Goal: Task Accomplishment & Management: Manage account settings

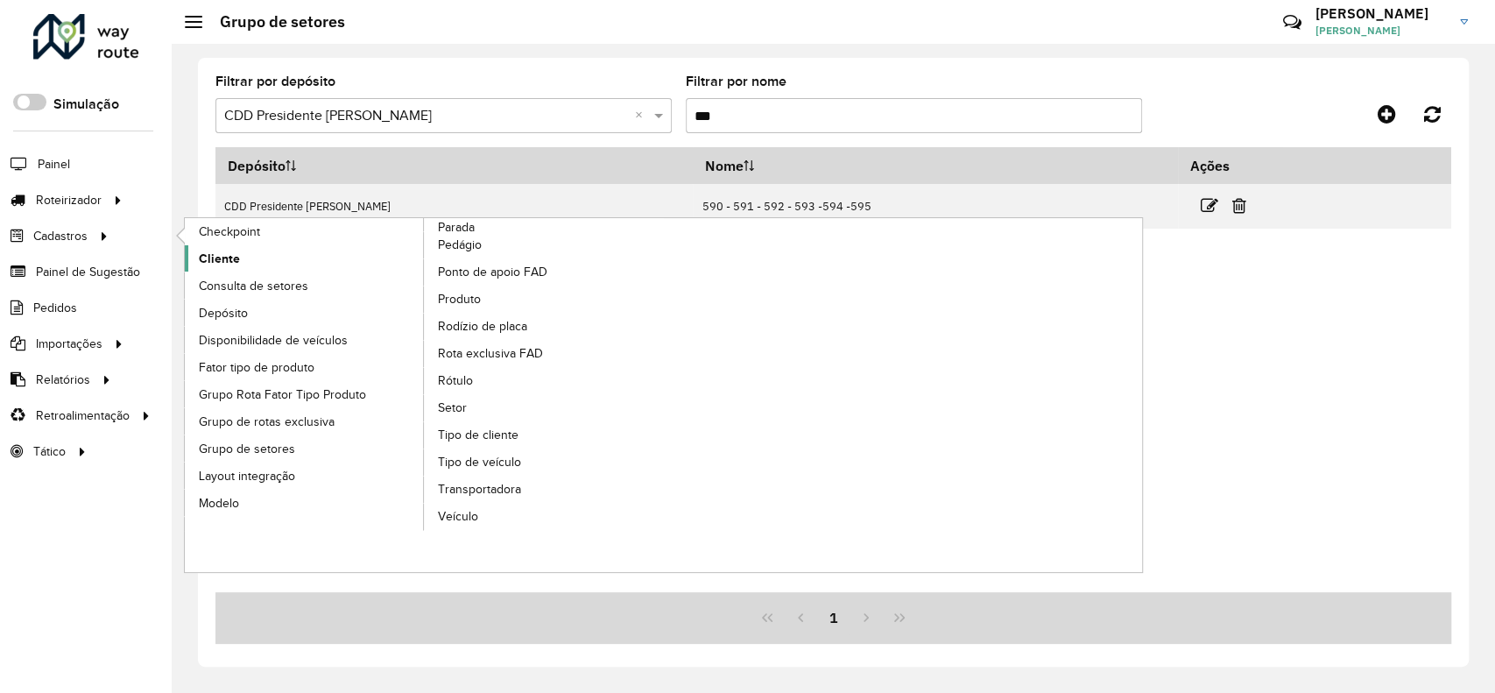
click at [222, 256] on span "Cliente" at bounding box center [219, 259] width 41 height 18
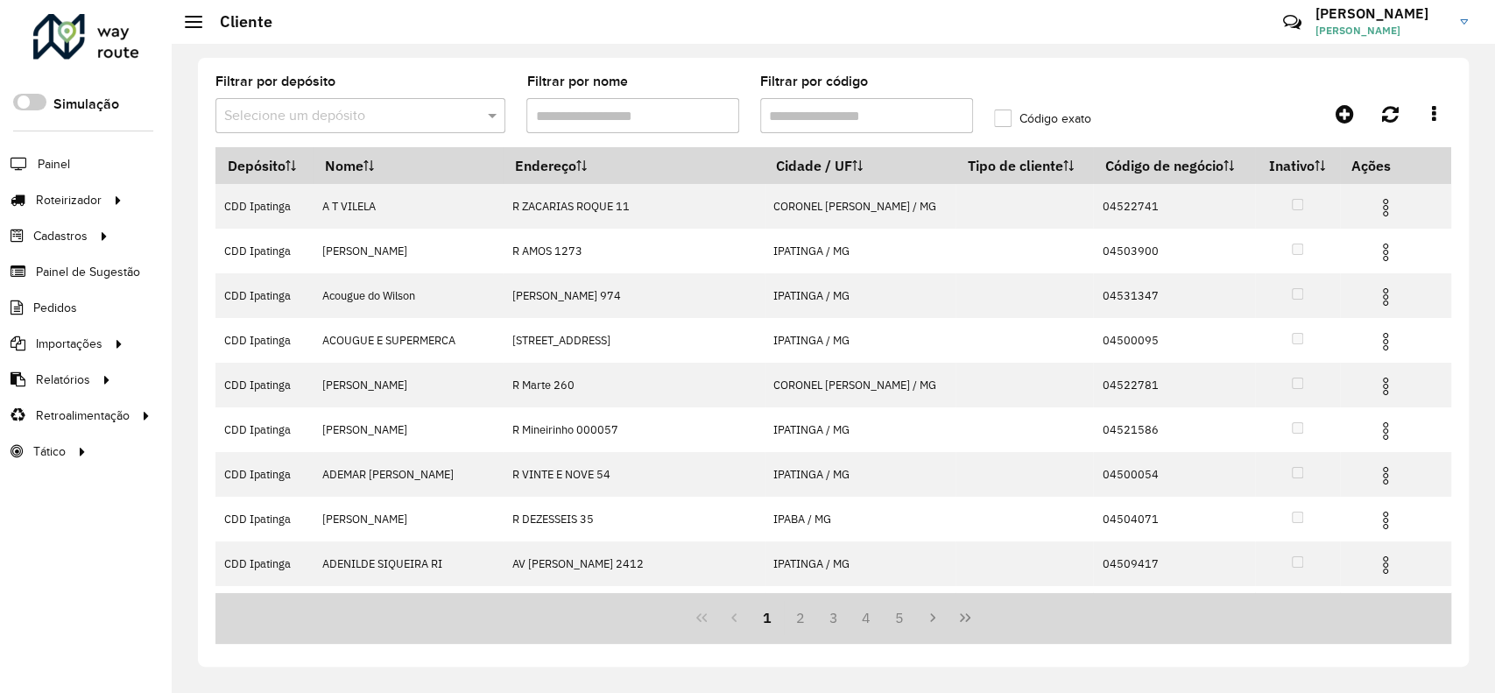
click at [778, 122] on input "Filtrar por código" at bounding box center [866, 115] width 213 height 35
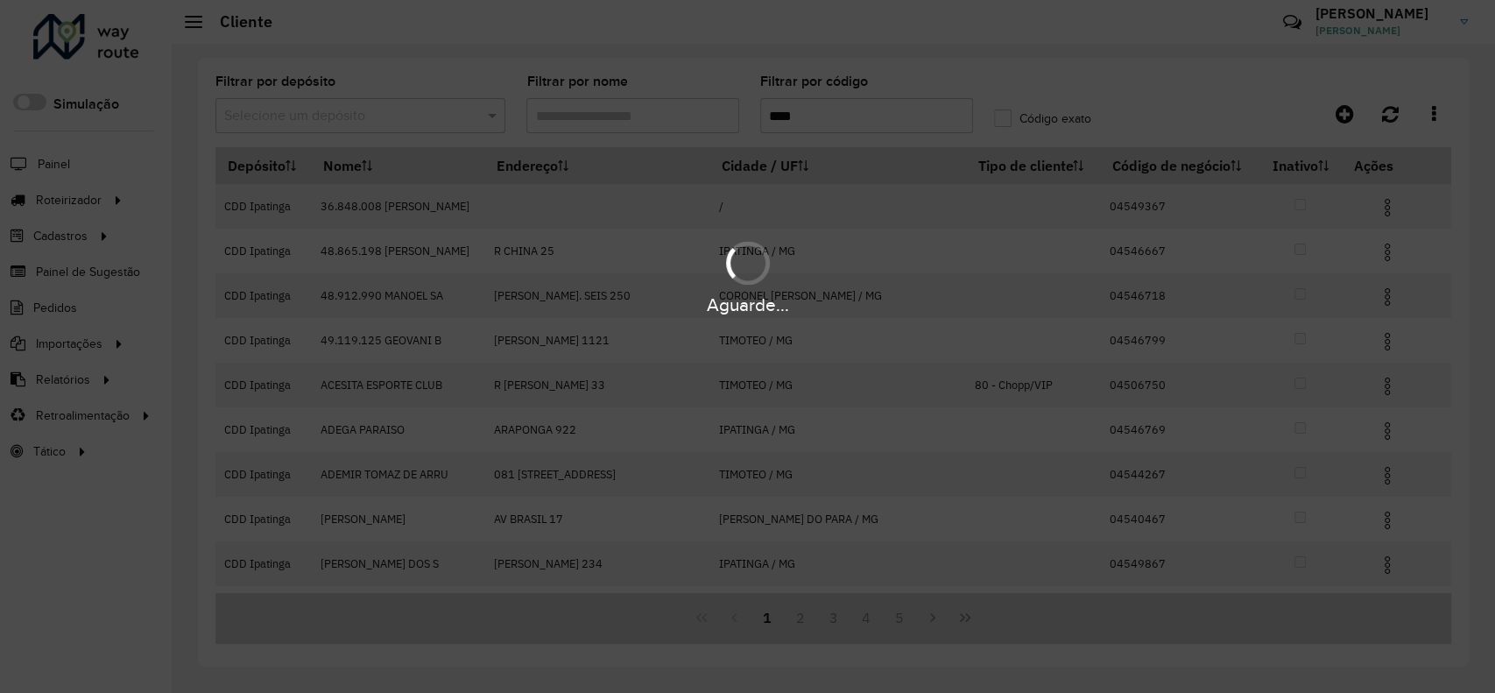
type input "****"
click at [778, 122] on div "Aguarde..." at bounding box center [747, 346] width 1495 height 693
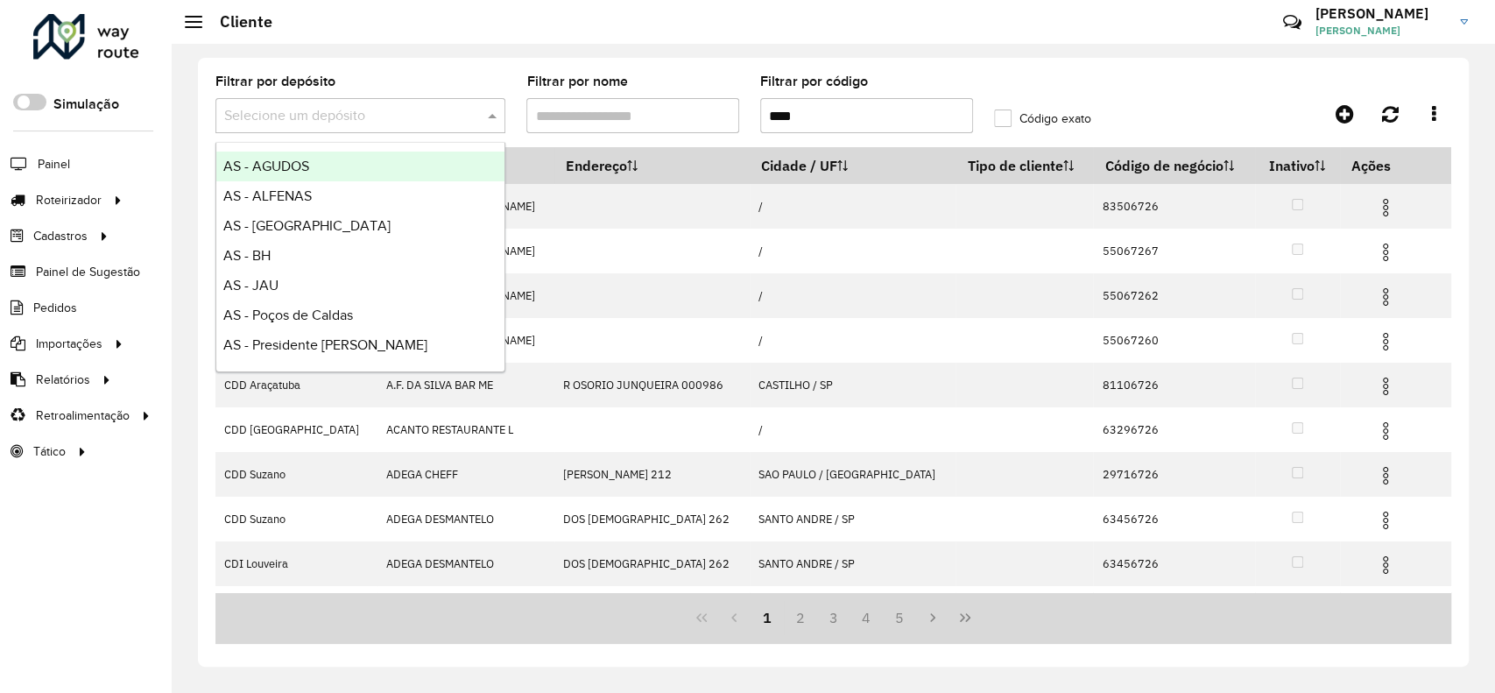
click at [478, 109] on div at bounding box center [360, 116] width 290 height 22
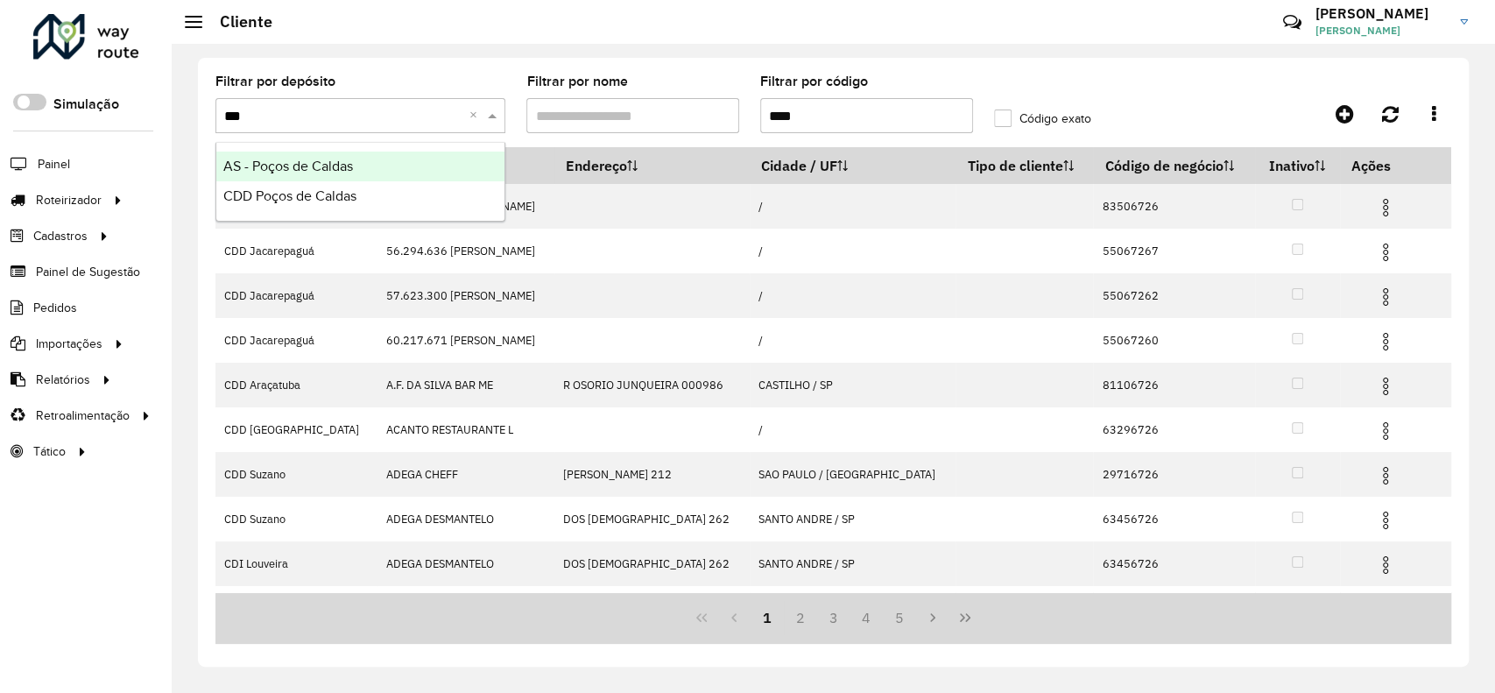
type input "****"
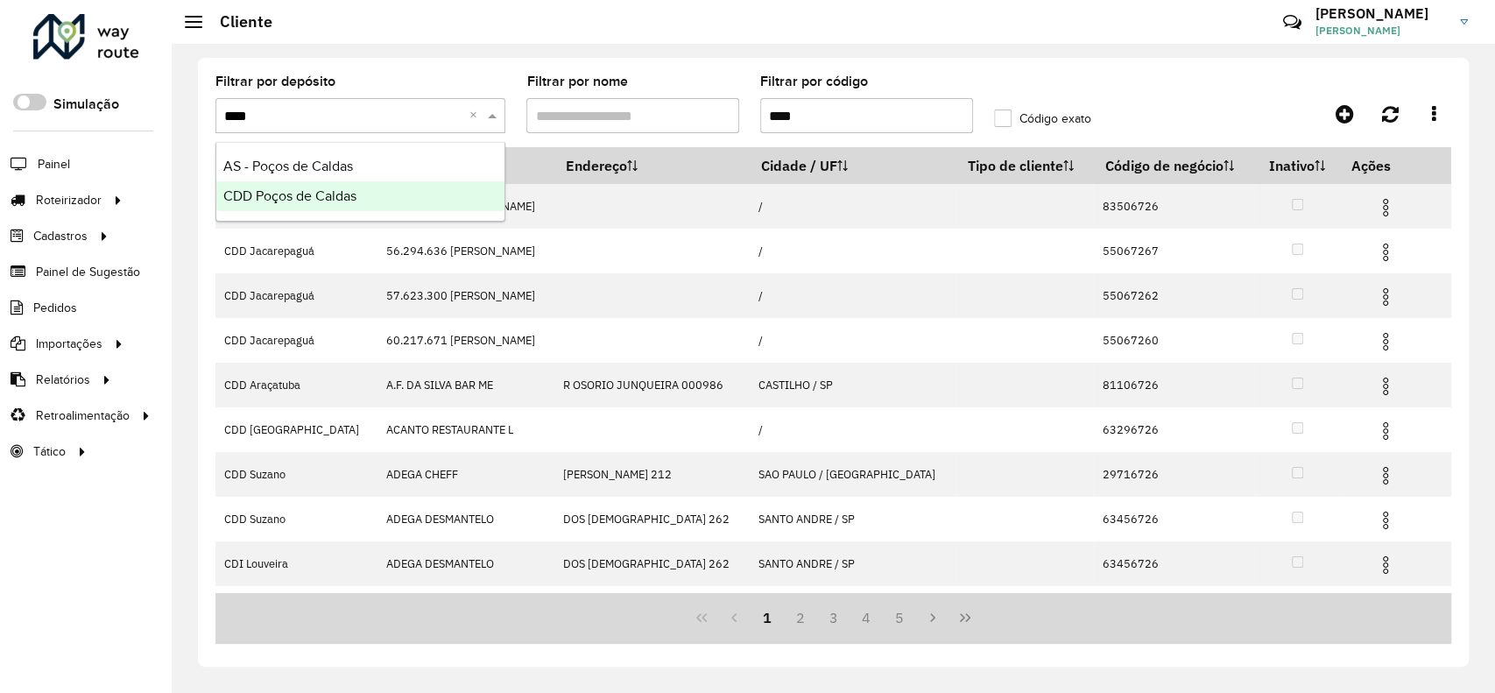
click at [456, 193] on div "CDD Poços de Caldas" at bounding box center [360, 196] width 288 height 30
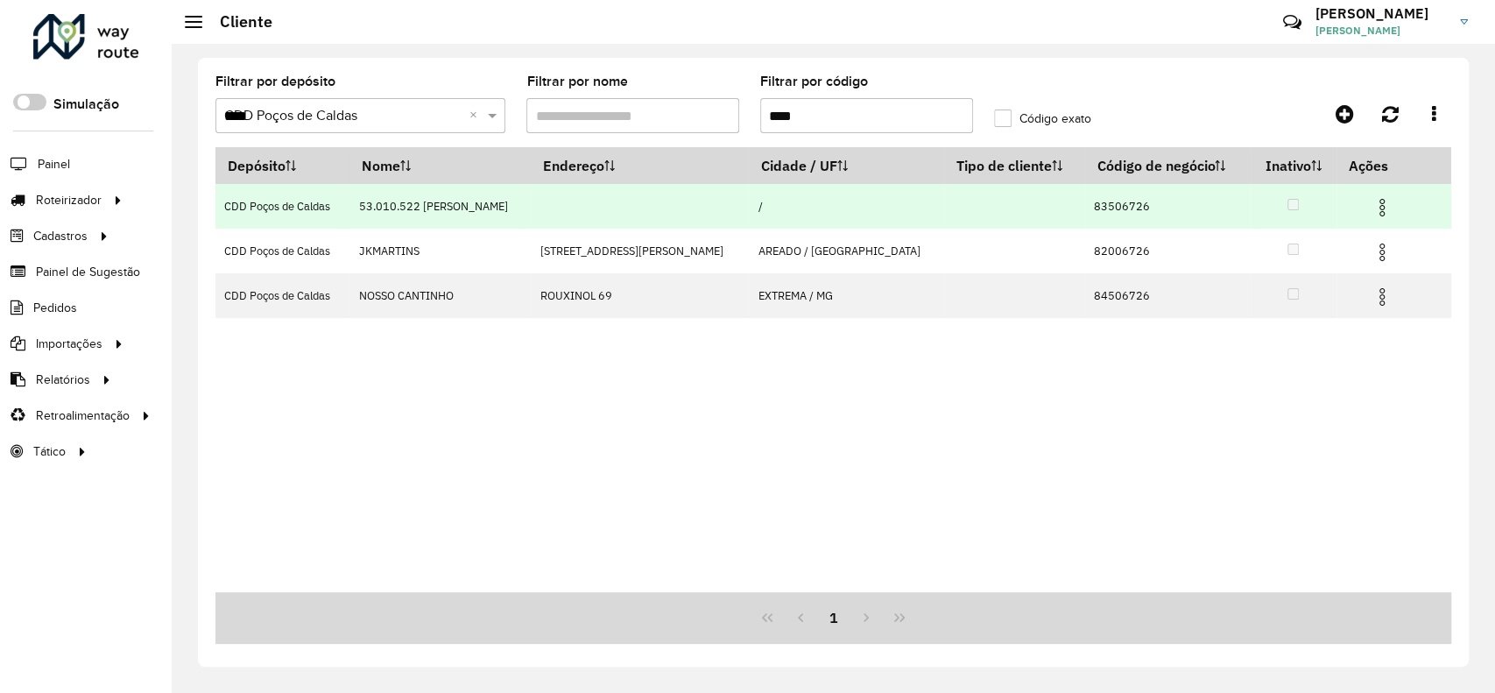
click at [1378, 208] on img at bounding box center [1381, 207] width 21 height 21
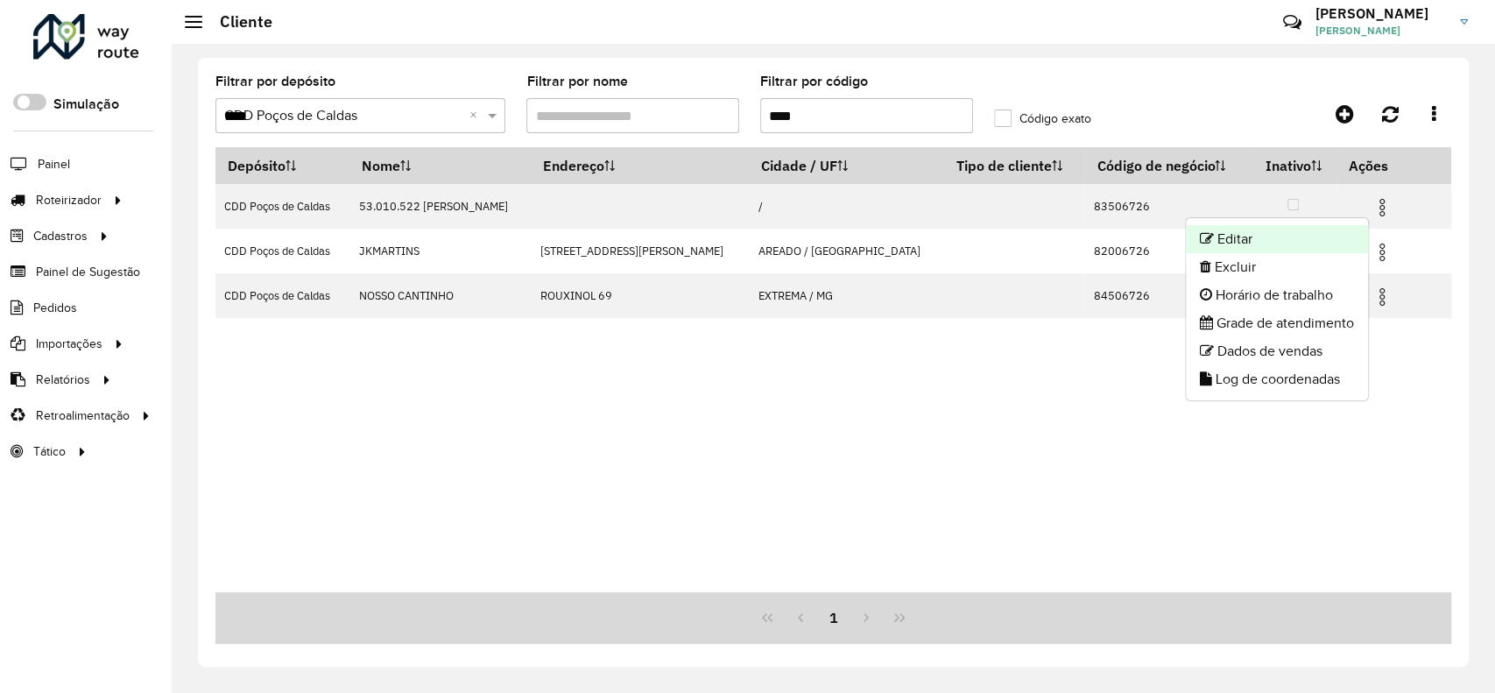
click at [1316, 236] on li "Editar" at bounding box center [1277, 239] width 182 height 28
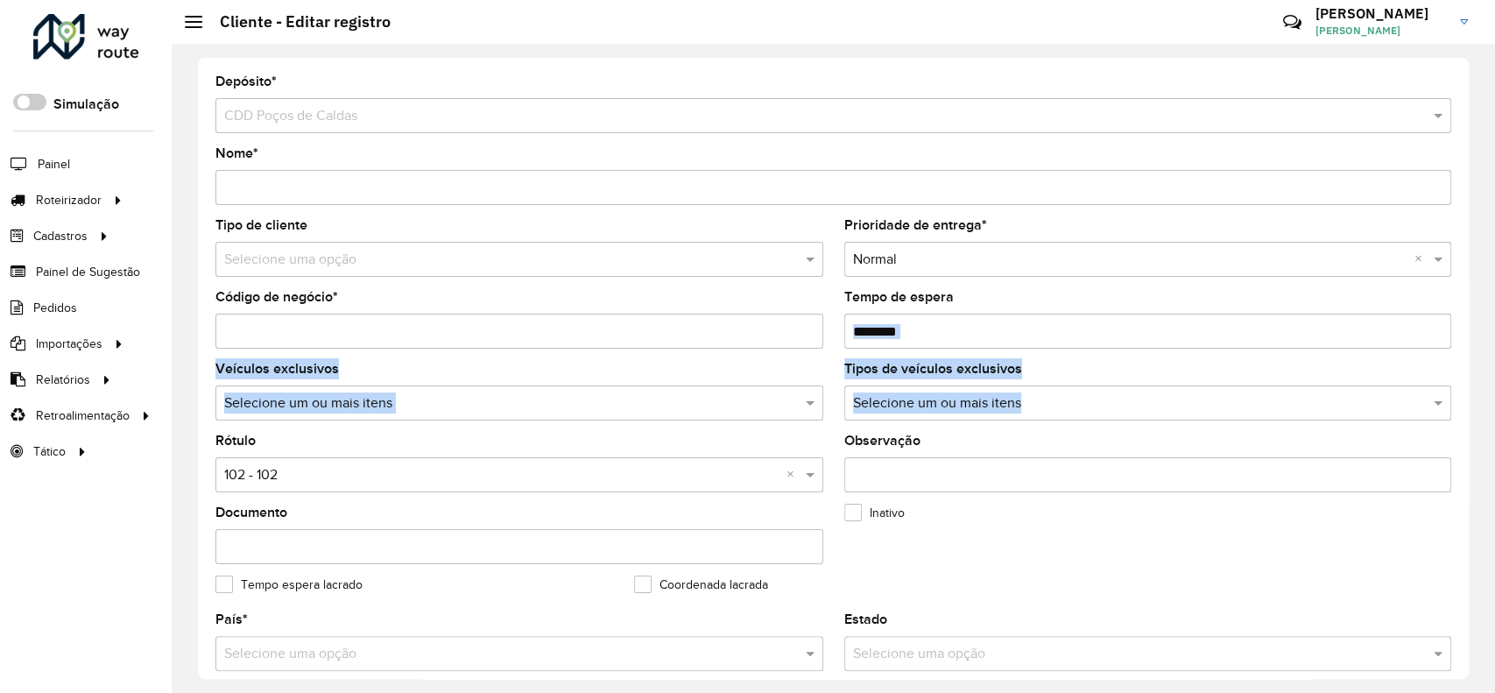
drag, startPoint x: 1468, startPoint y: 354, endPoint x: 1469, endPoint y: 406, distance: 52.6
click at [1469, 406] on div "Depósito * Selecione um depósito × CDD Poços de Caldas Nome * Tipo de cliente S…" at bounding box center [833, 368] width 1323 height 649
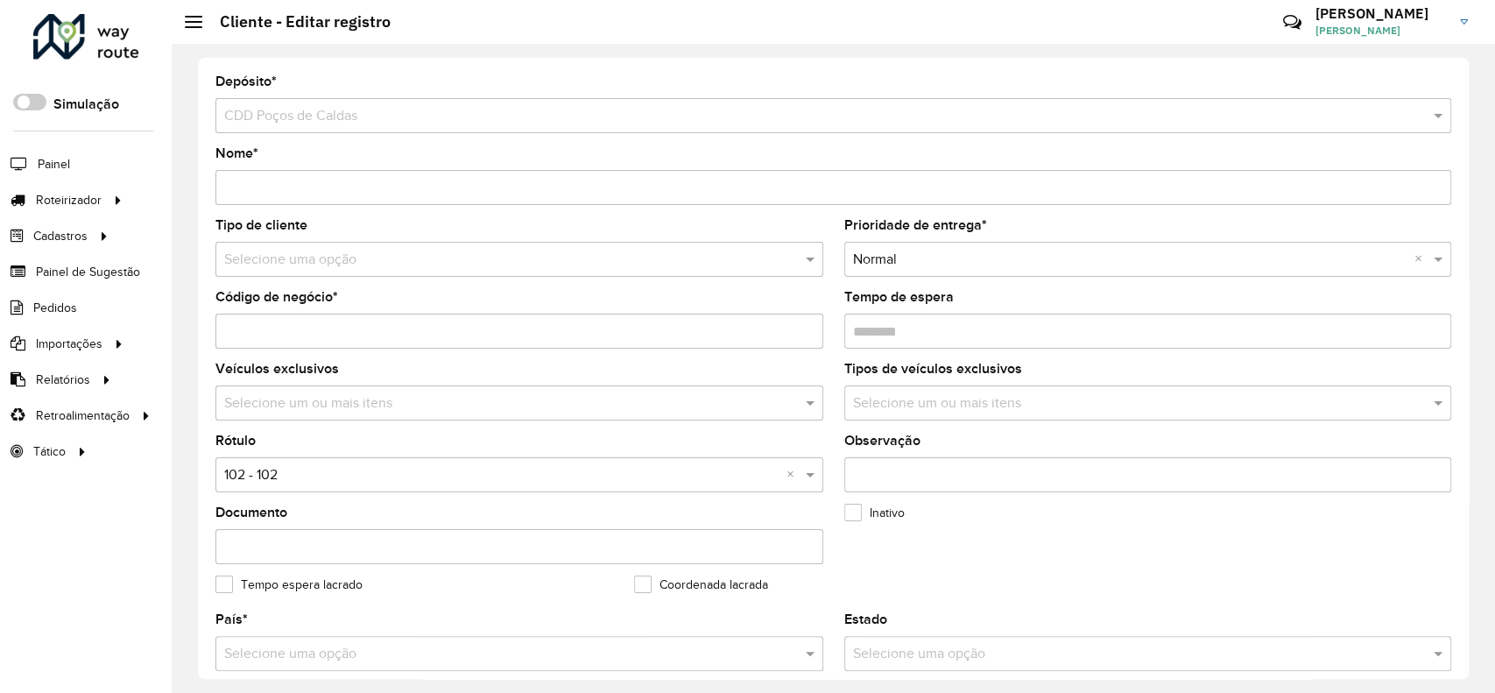
click at [1460, 402] on div "Depósito * Selecione um depósito × CDD Poços de Caldas Nome * Tipo de cliente S…" at bounding box center [833, 368] width 1271 height 621
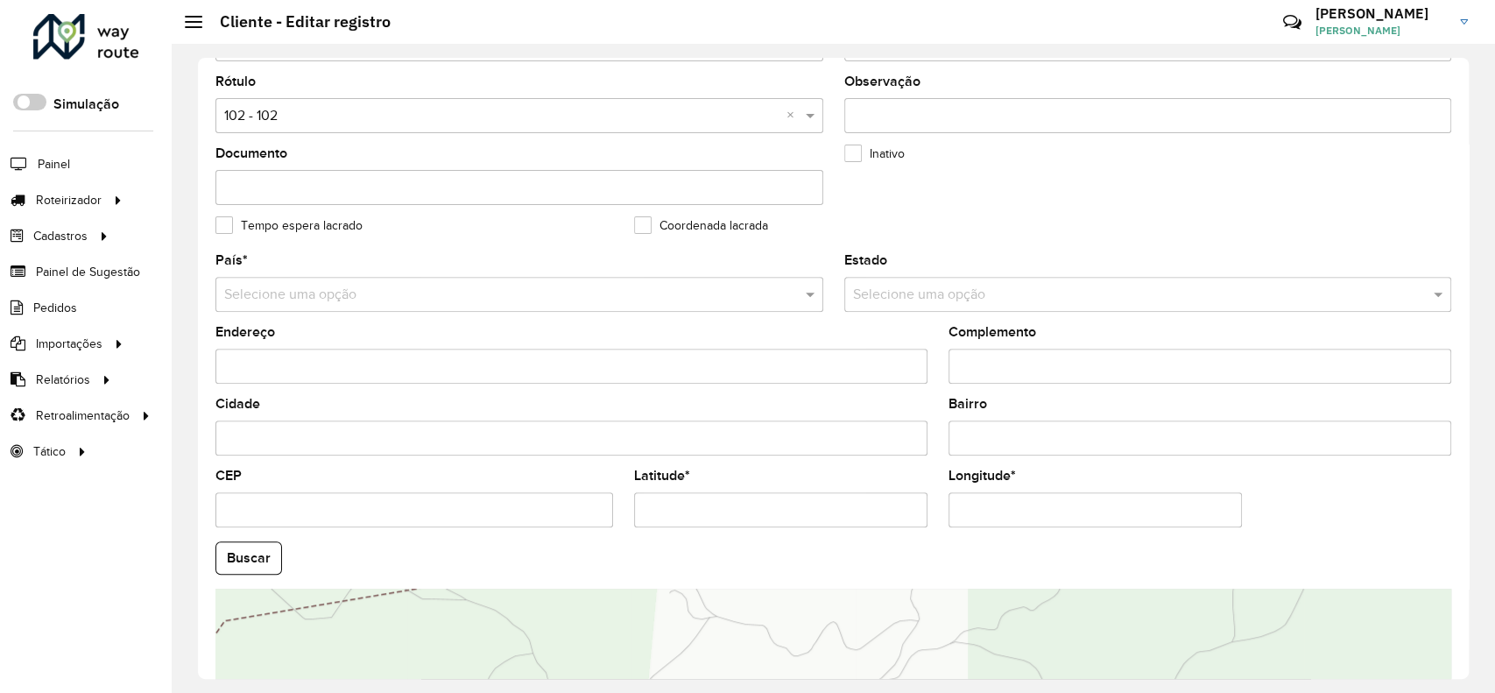
scroll to position [357, 0]
click at [737, 504] on input "Latitude *" at bounding box center [780, 511] width 293 height 35
type input "**********"
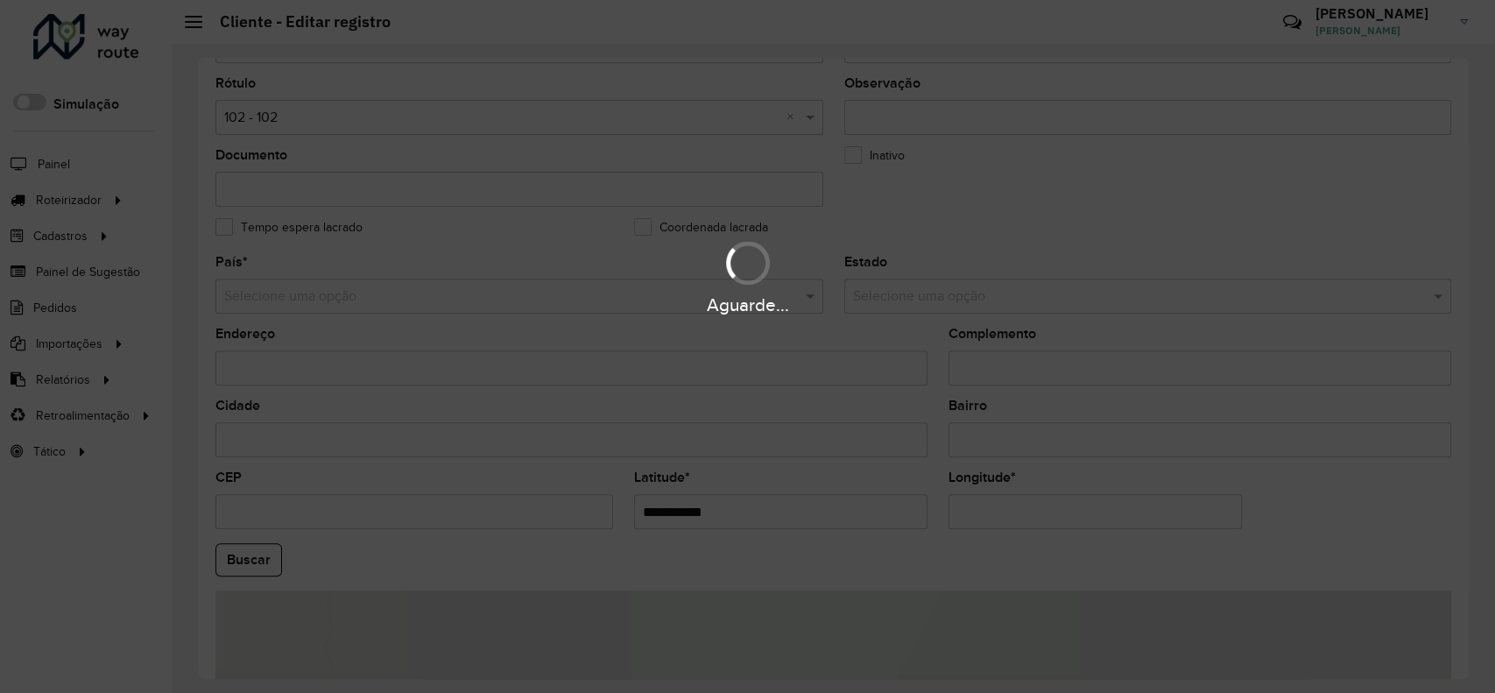
click at [1046, 515] on hb-app "Aguarde... Pop-up bloqueado! Seu navegador bloqueou automáticamente a abertura …" at bounding box center [747, 346] width 1495 height 693
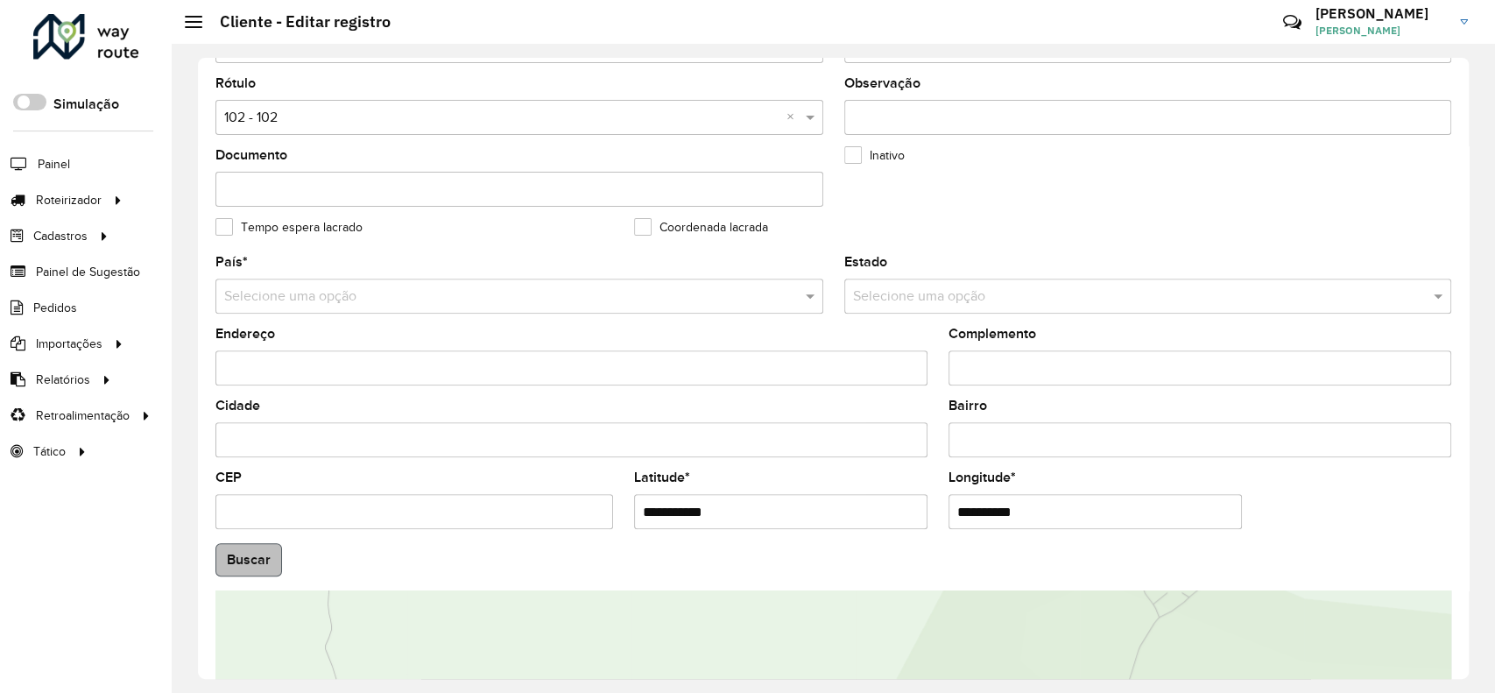
type input "**********"
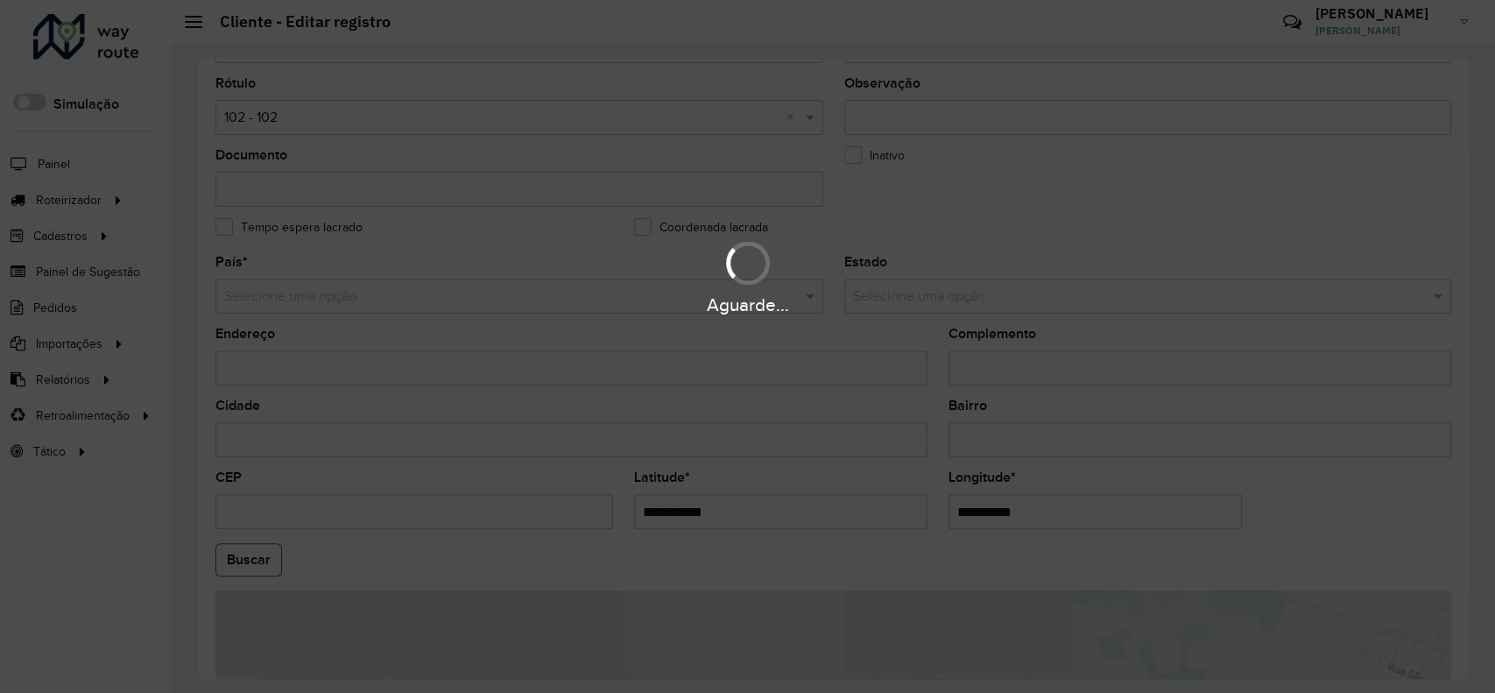
click at [258, 558] on hb-app "Aguarde... Pop-up bloqueado! Seu navegador bloqueou automáticamente a abertura …" at bounding box center [747, 346] width 1495 height 693
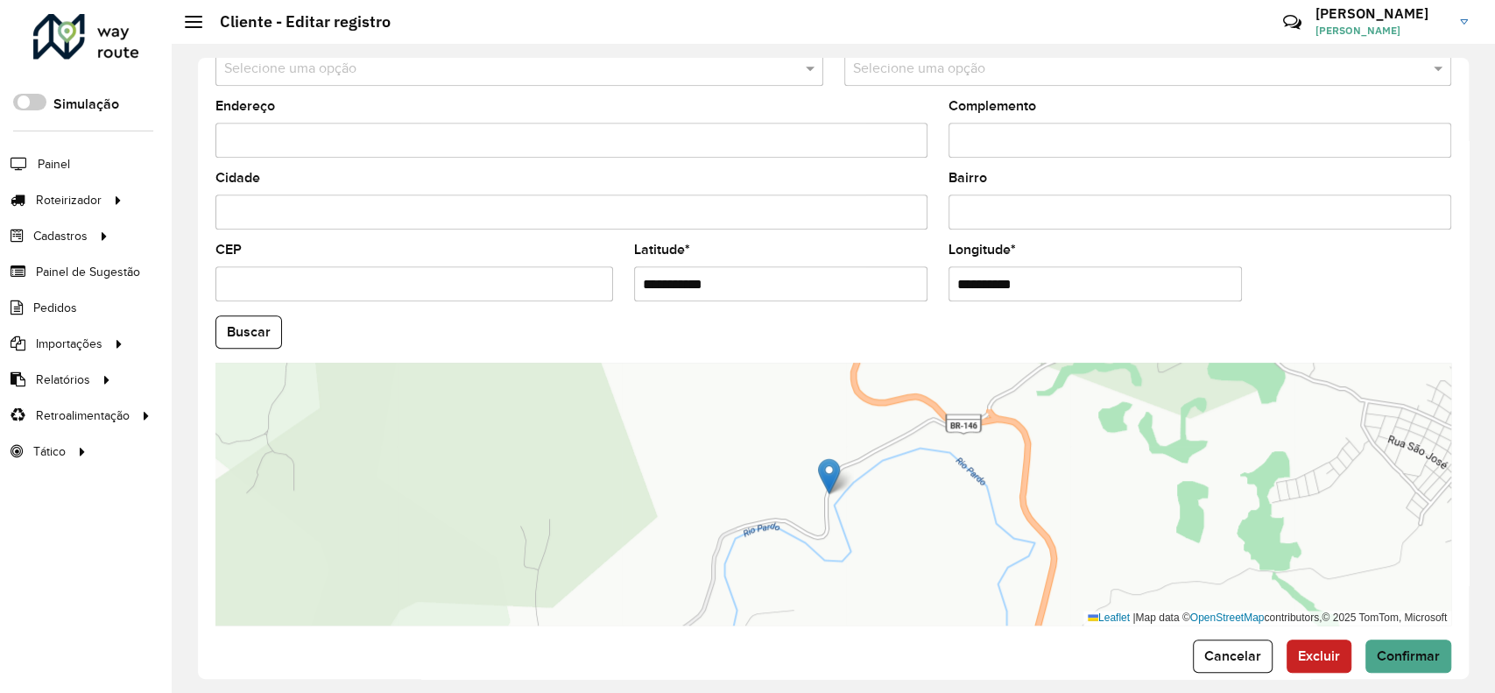
scroll to position [610, 0]
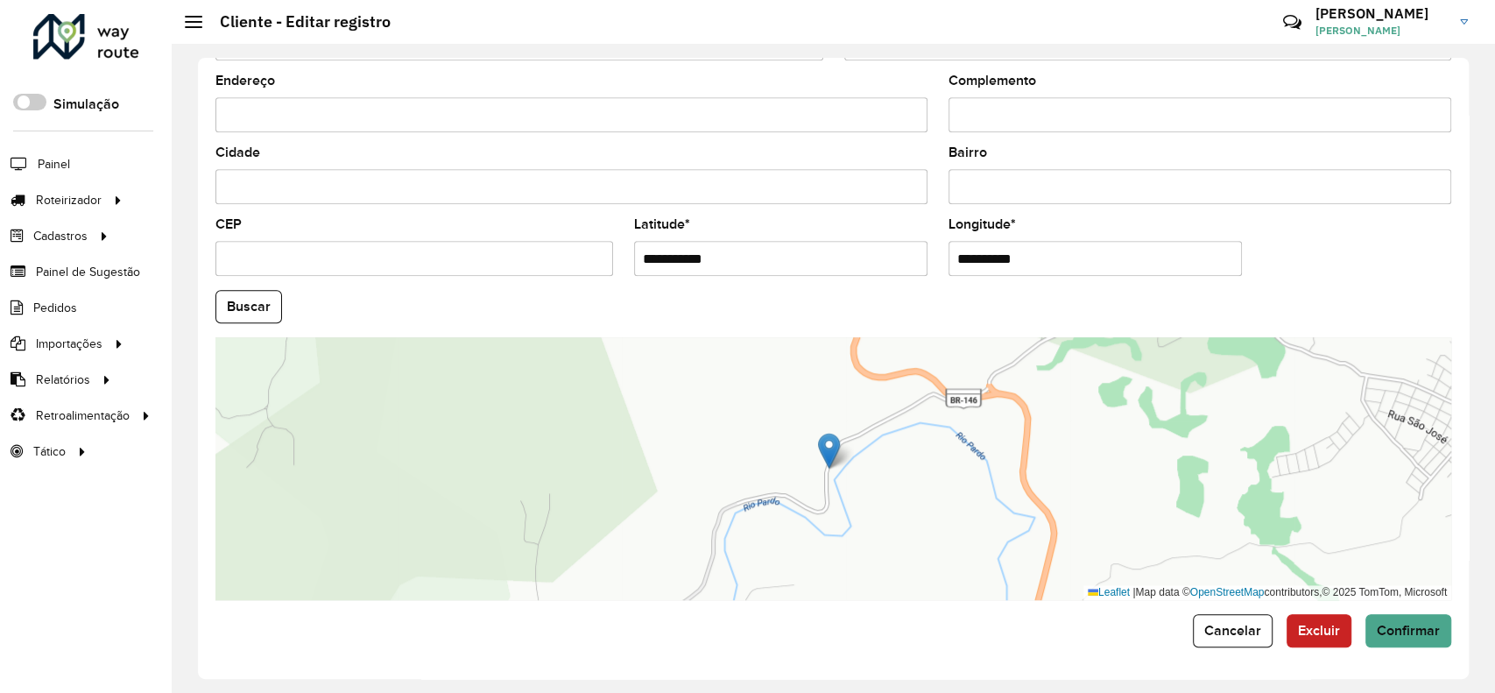
click at [722, 194] on input "Cidade" at bounding box center [571, 186] width 712 height 35
type input "**********"
click at [1230, 205] on formly-field "Bairro" at bounding box center [1200, 182] width 524 height 72
click at [1230, 196] on input "Bairro" at bounding box center [1199, 186] width 503 height 35
type input "**********"
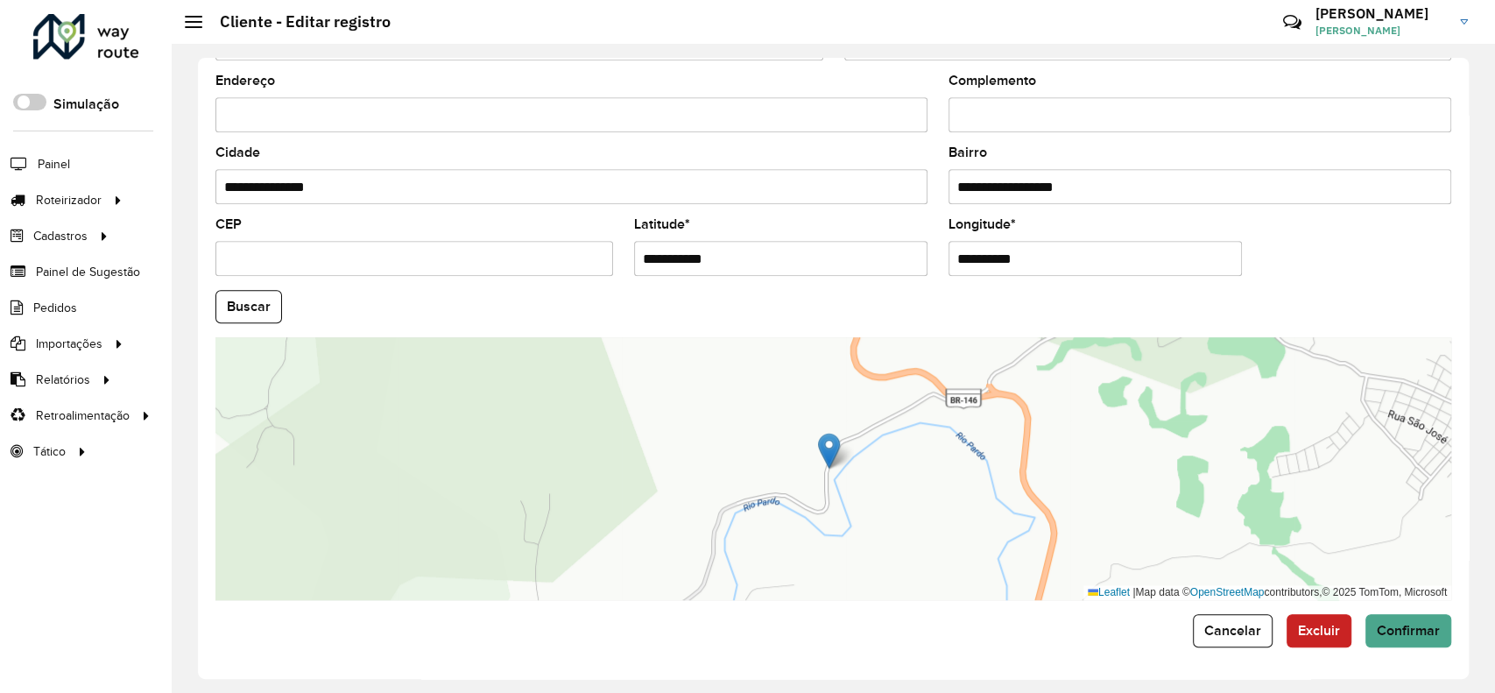
click at [553, 111] on input "Endereço" at bounding box center [571, 114] width 712 height 35
paste input "**********"
click at [236, 114] on input "**********" at bounding box center [571, 114] width 712 height 35
type input "**********"
click at [260, 305] on button "Buscar" at bounding box center [248, 306] width 67 height 33
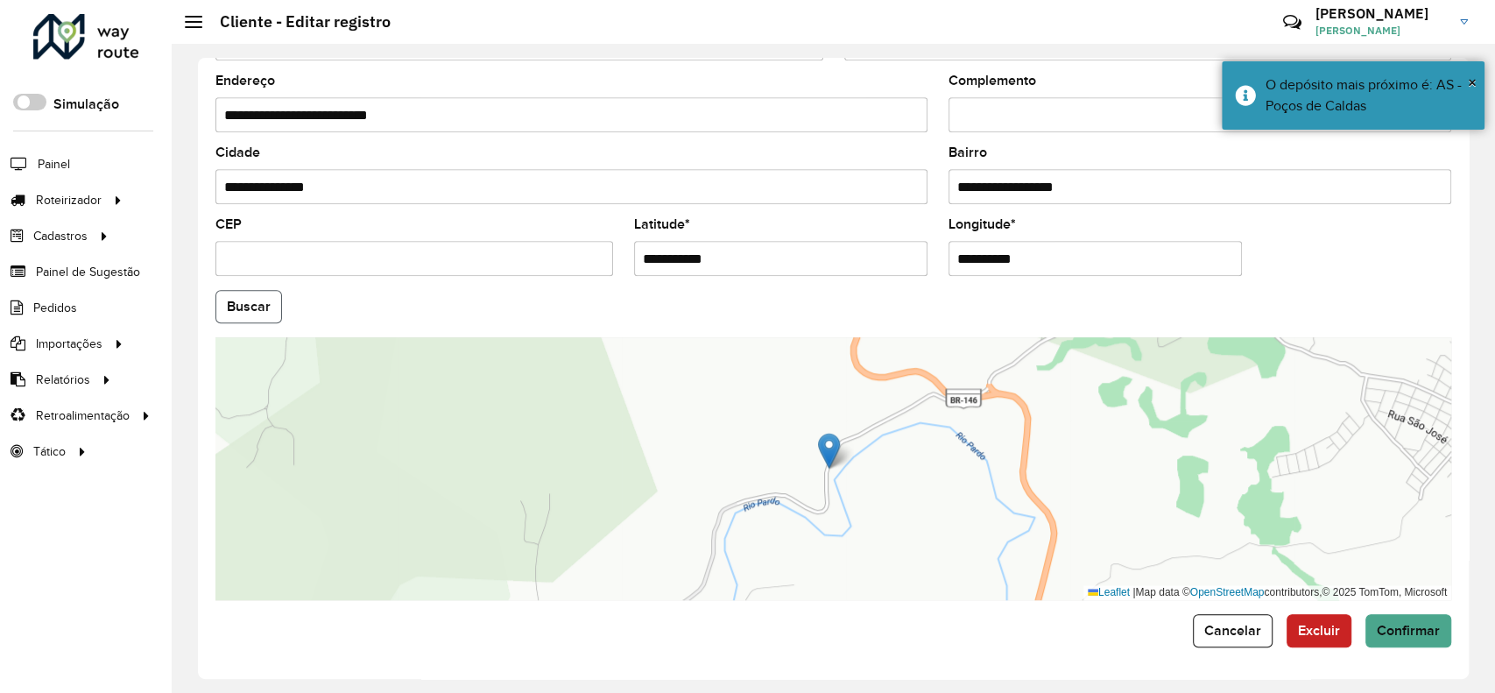
click at [260, 305] on button "Buscar" at bounding box center [248, 306] width 67 height 33
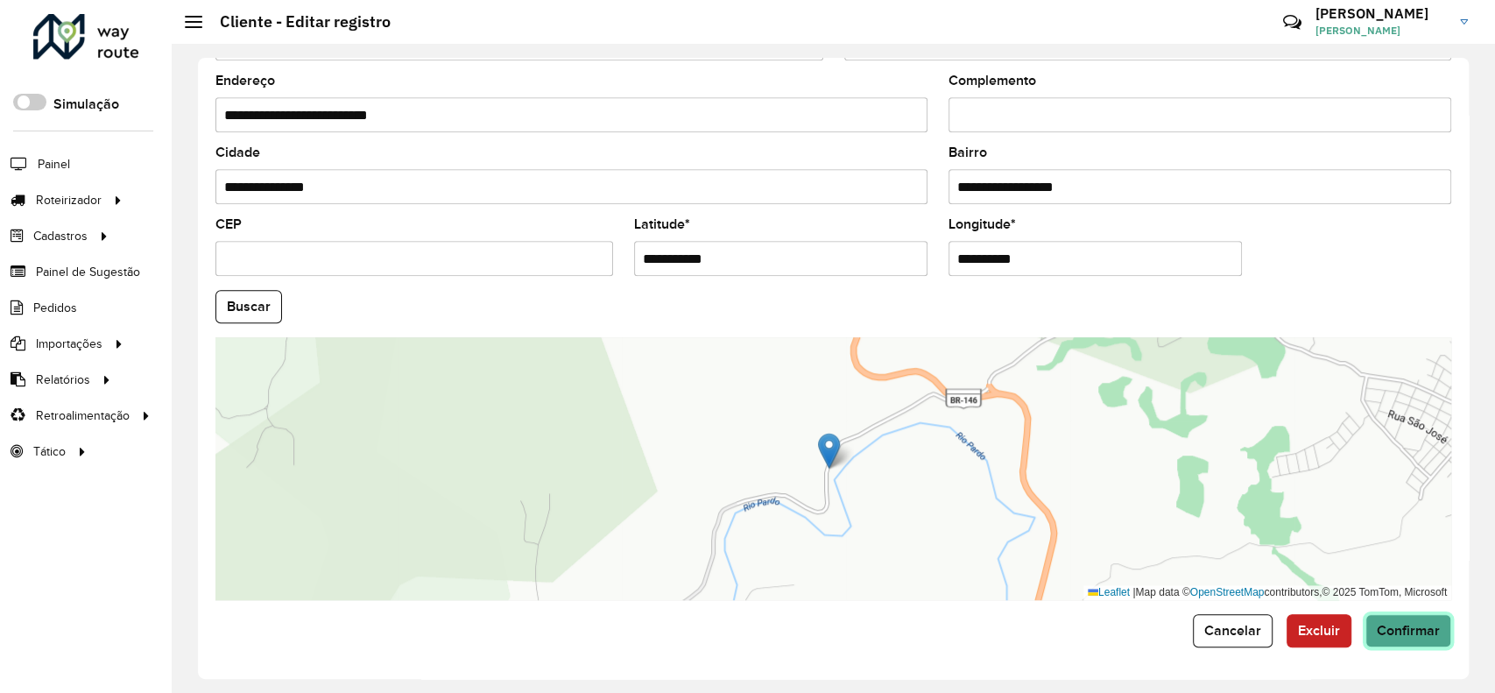
click at [1390, 623] on span "Confirmar" at bounding box center [1408, 630] width 63 height 15
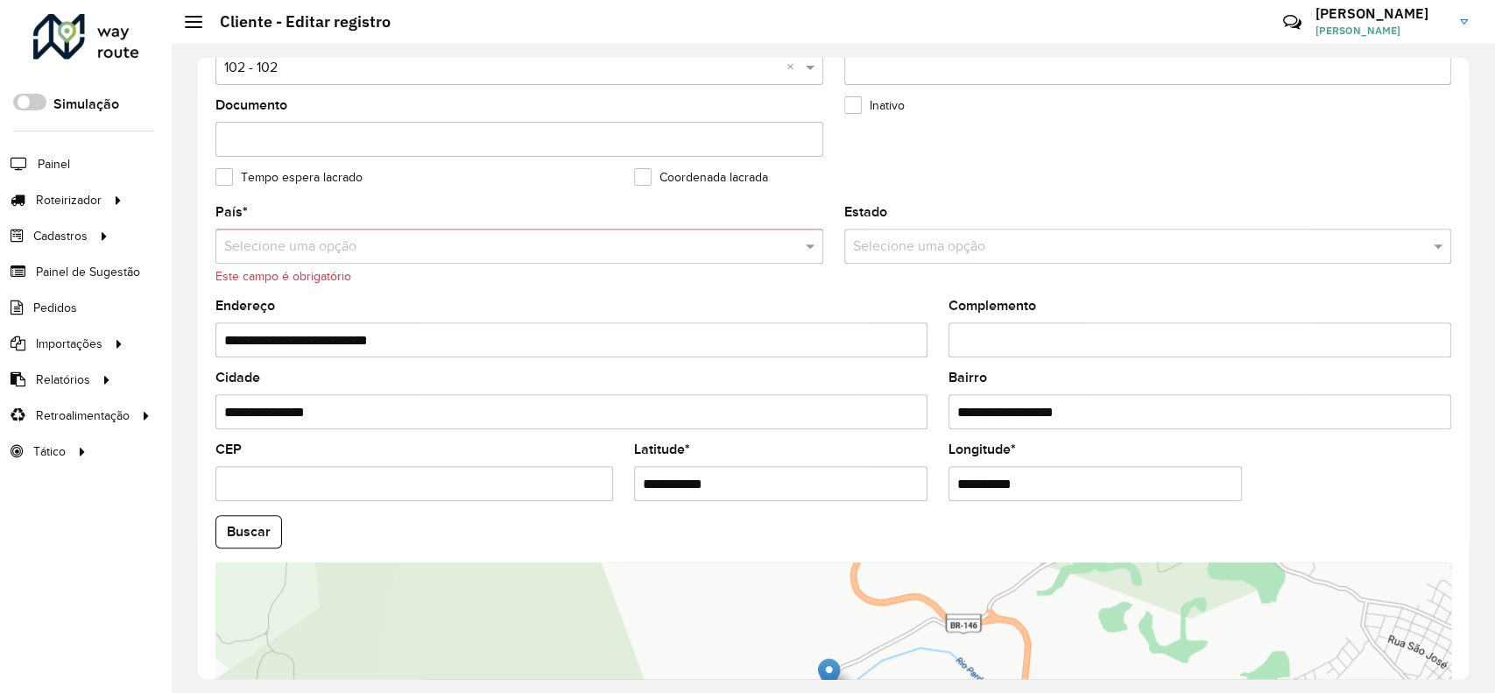
scroll to position [389, 0]
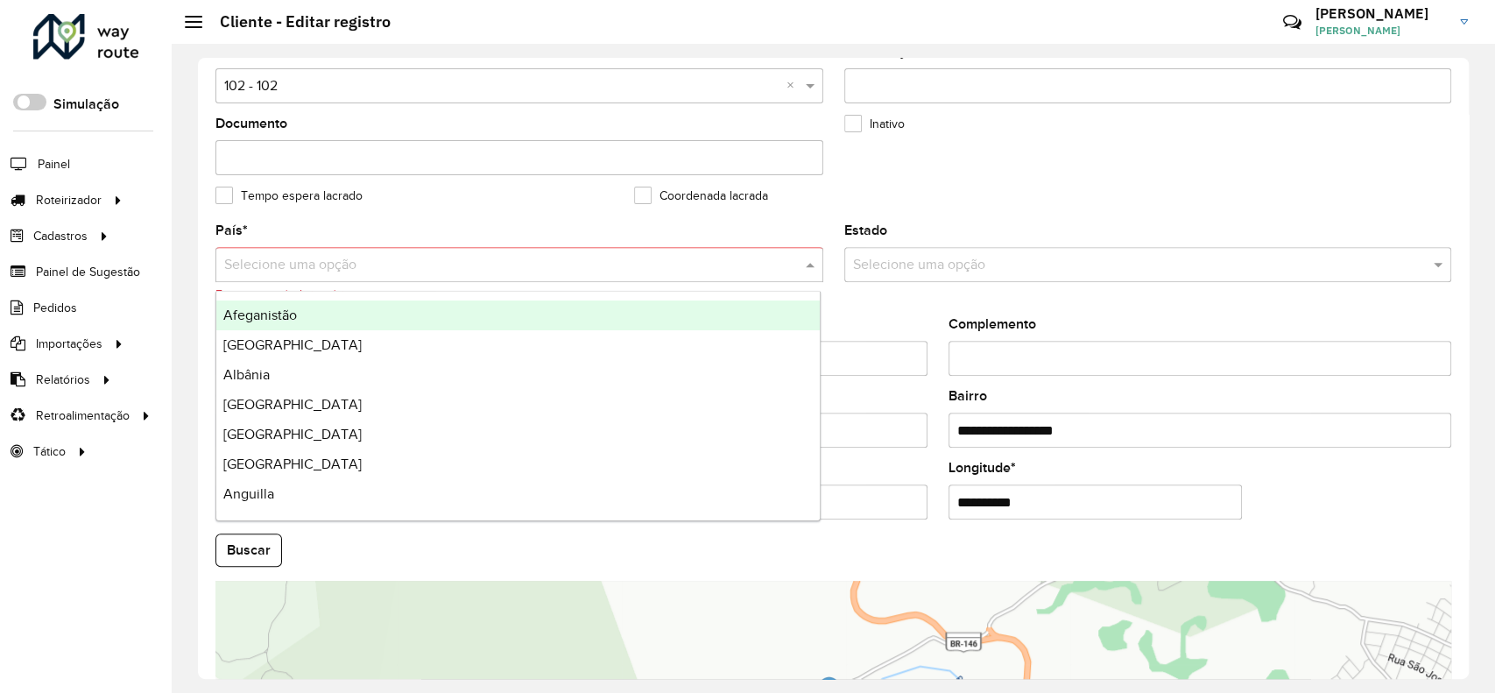
click at [706, 269] on input "text" at bounding box center [501, 265] width 555 height 21
type input "**"
click at [689, 302] on div "Brasil" at bounding box center [517, 315] width 603 height 30
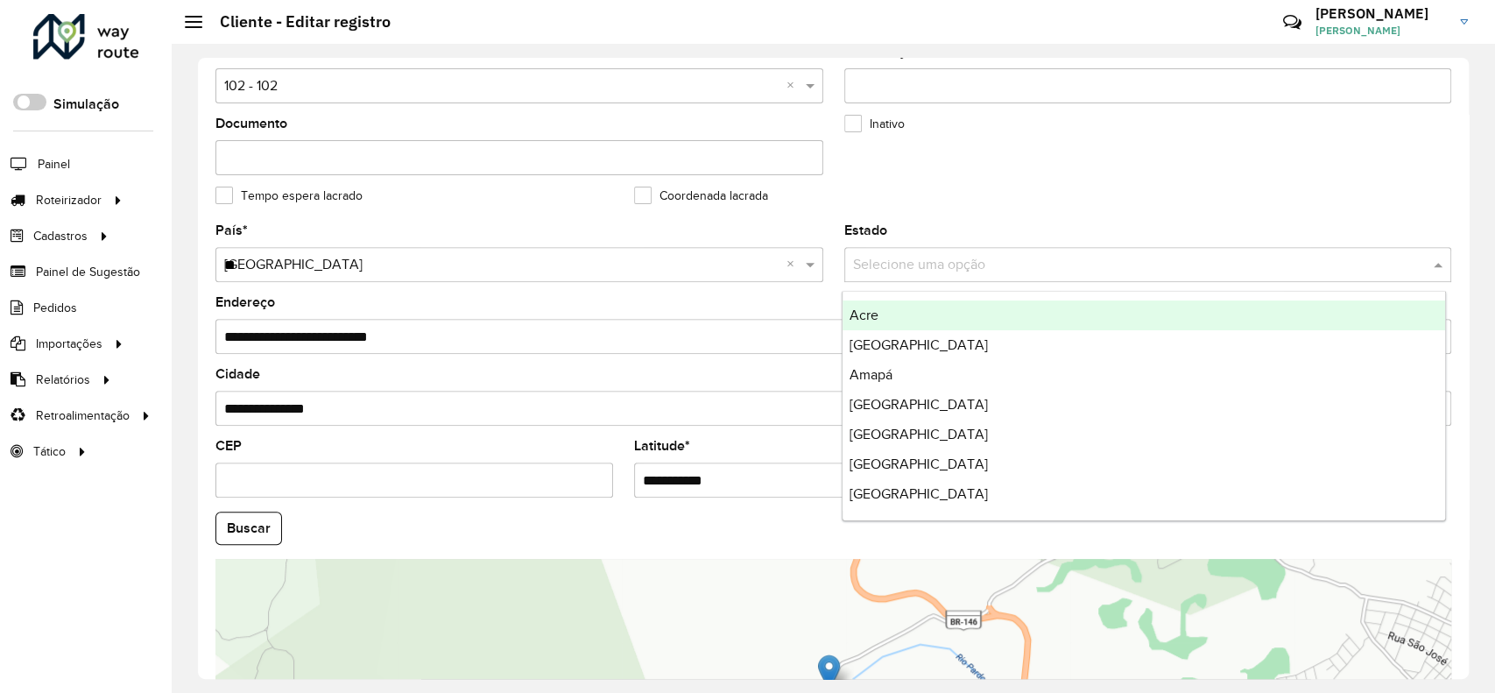
click at [885, 261] on input "text" at bounding box center [1130, 265] width 555 height 21
type input "*"
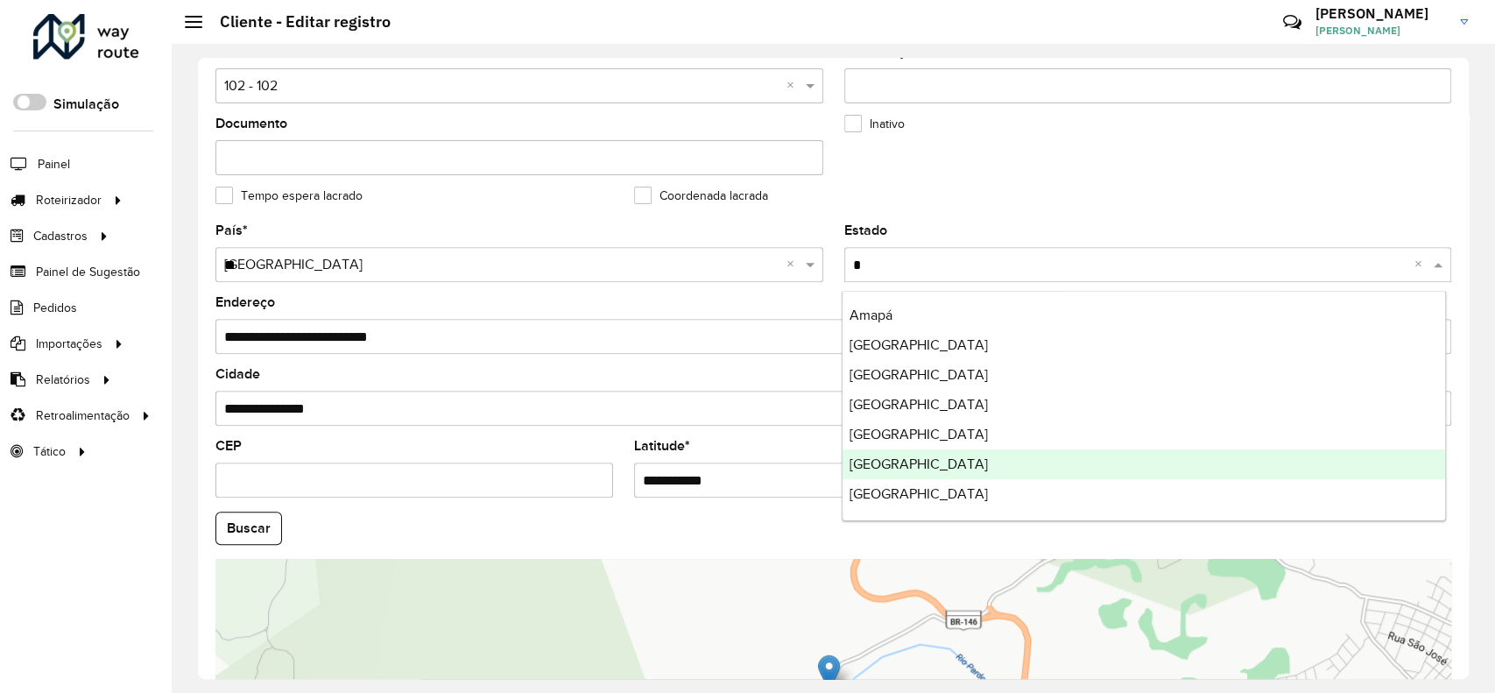
click at [931, 458] on div "Minas Gerais" at bounding box center [1143, 464] width 603 height 30
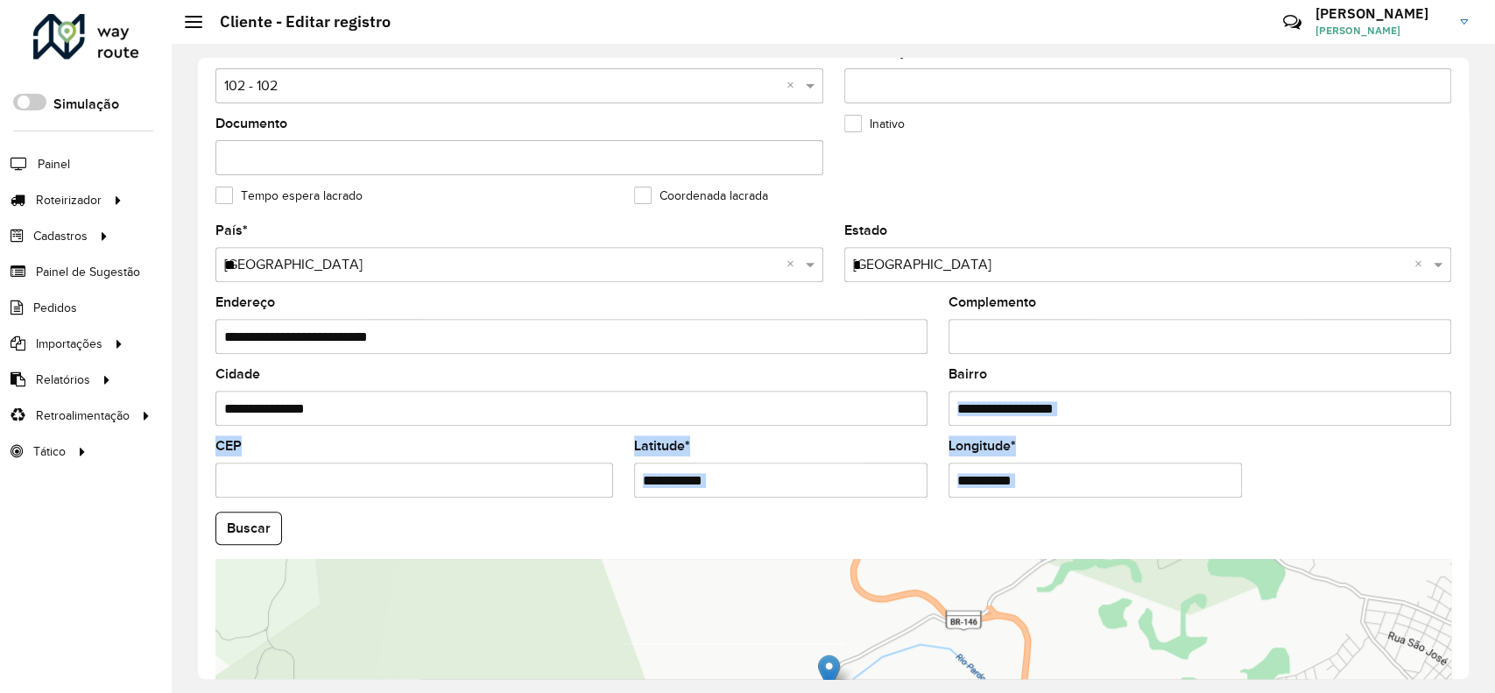
drag, startPoint x: 1468, startPoint y: 453, endPoint x: 1474, endPoint y: 492, distance: 39.9
click at [1474, 492] on div "**********" at bounding box center [833, 368] width 1323 height 649
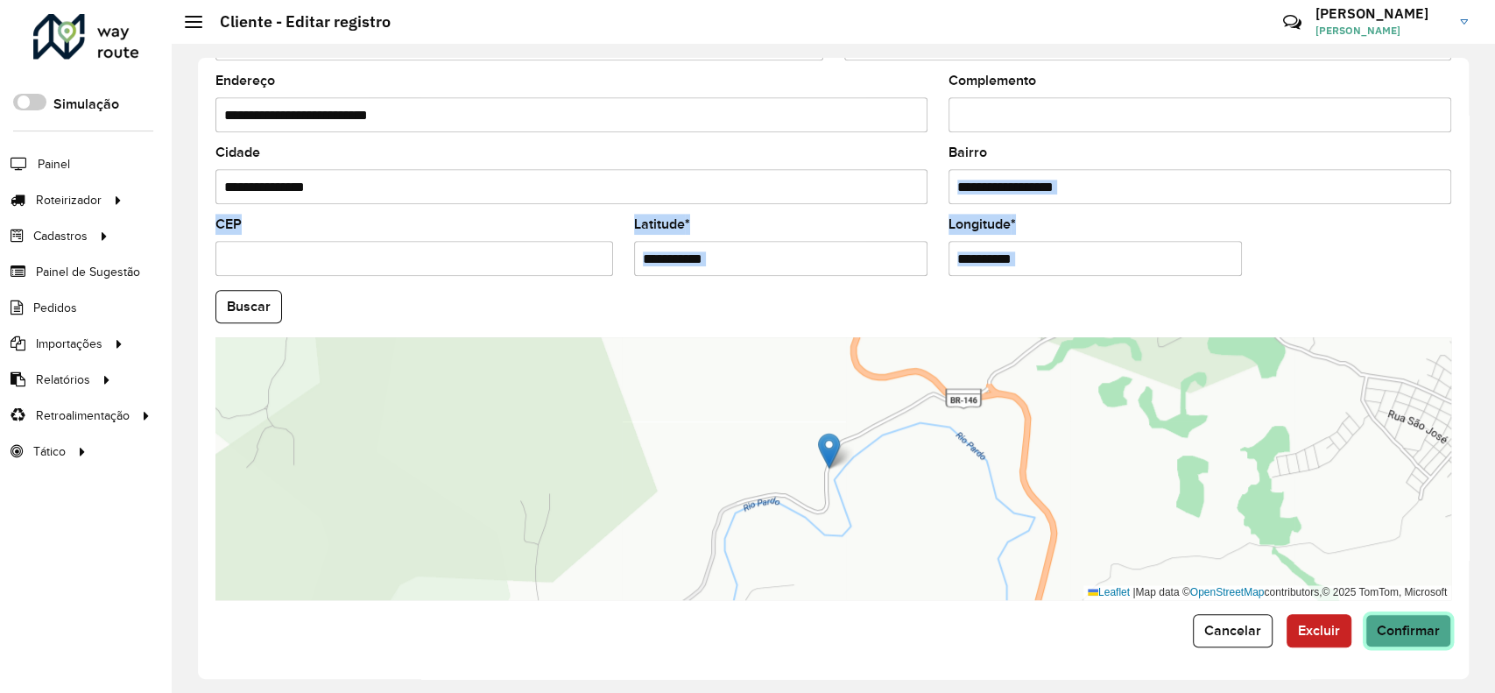
click at [1429, 618] on button "Confirmar" at bounding box center [1408, 630] width 86 height 33
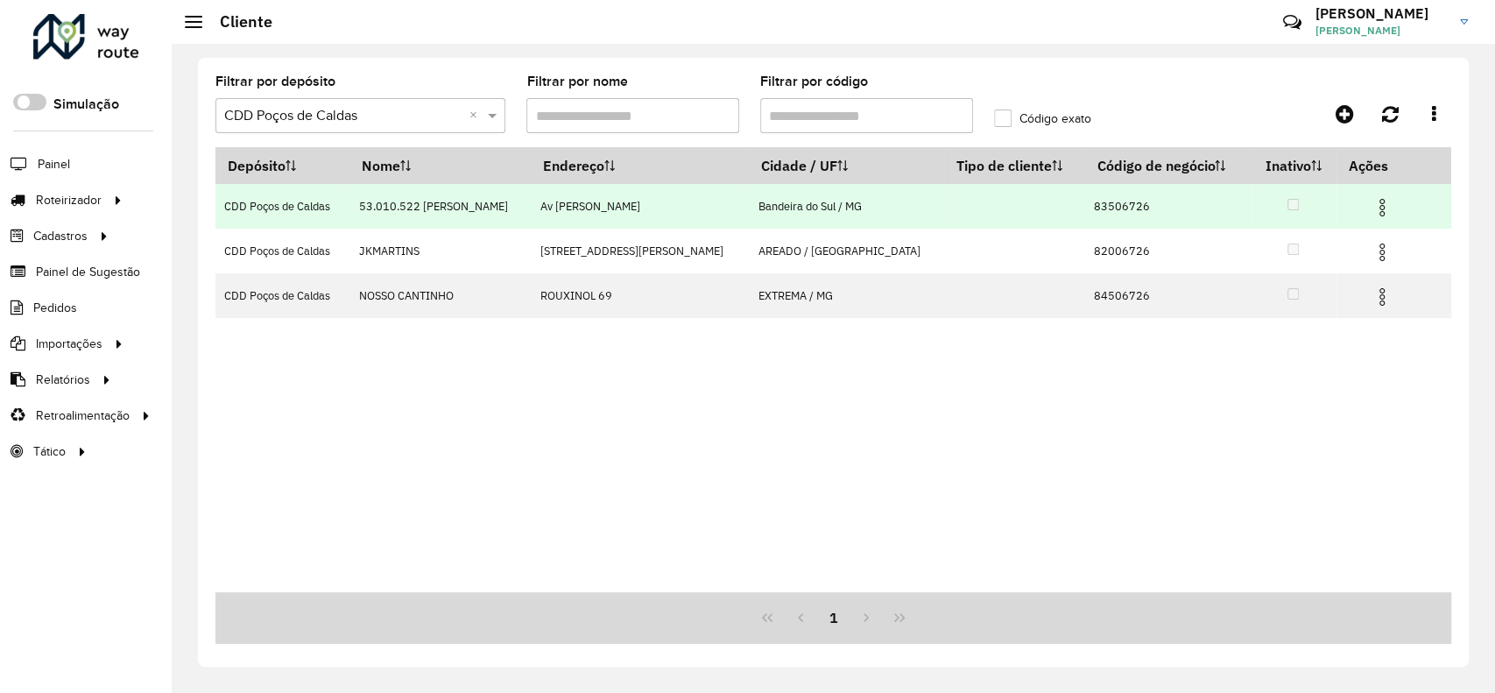
click at [1374, 208] on img at bounding box center [1381, 207] width 21 height 21
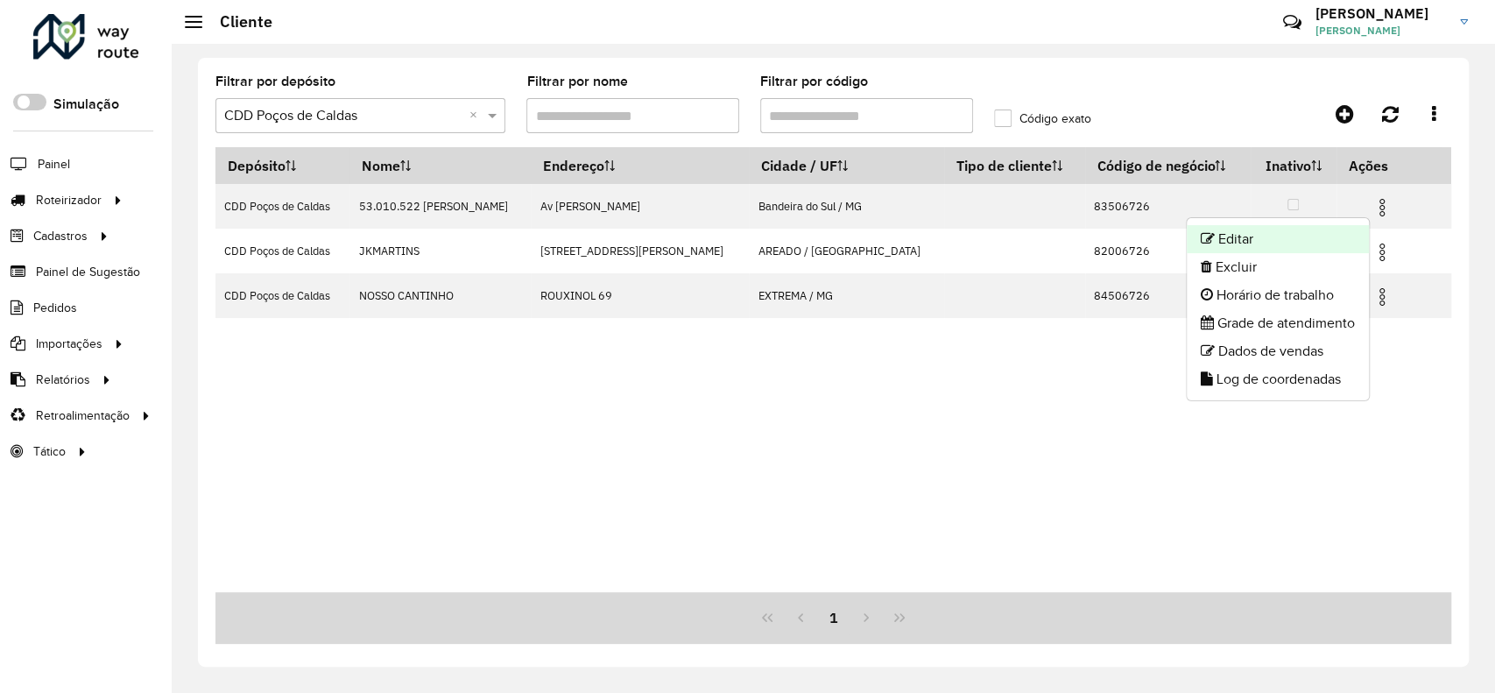
click at [1292, 232] on li "Editar" at bounding box center [1278, 239] width 182 height 28
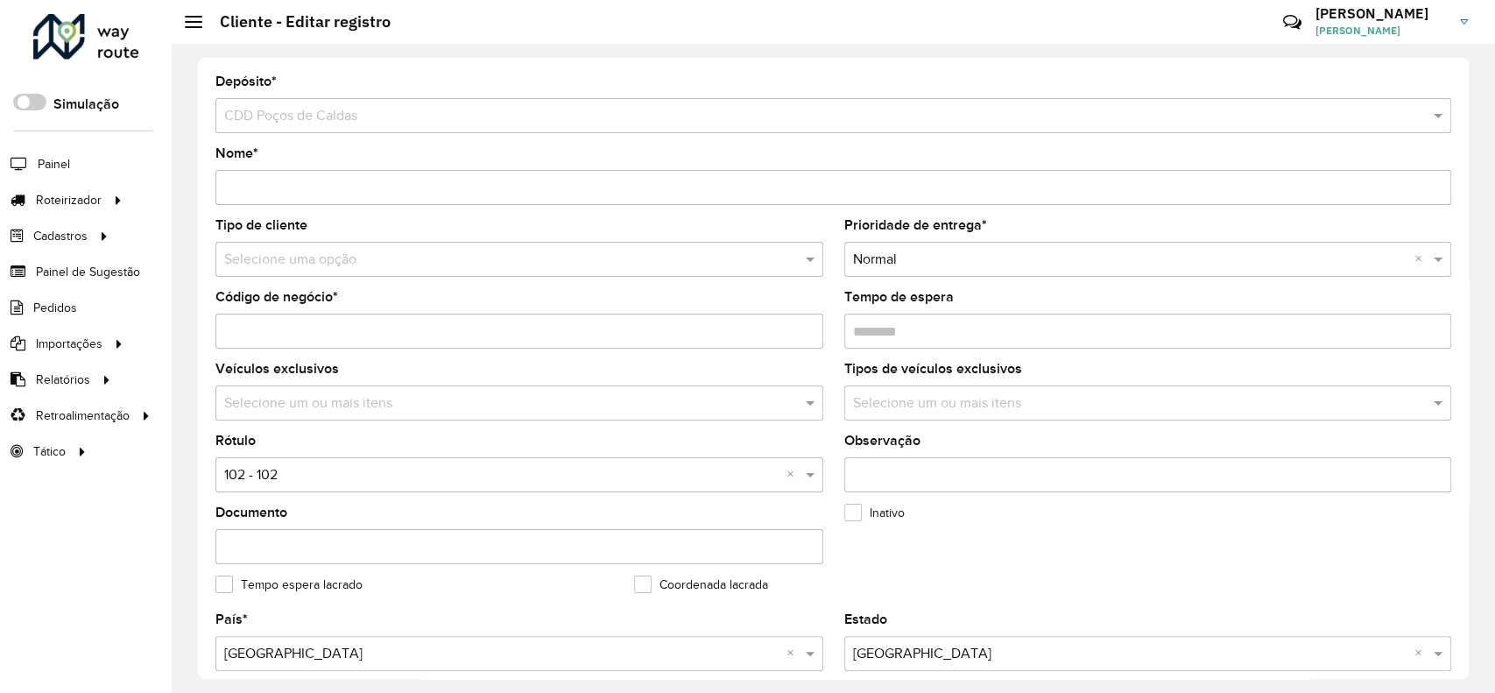
drag, startPoint x: 1469, startPoint y: 326, endPoint x: 1466, endPoint y: 350, distance: 24.8
click at [1466, 350] on div "Depósito * Selecione um depósito × CDD Poços de Caldas Nome * Tipo de cliente S…" at bounding box center [833, 368] width 1323 height 649
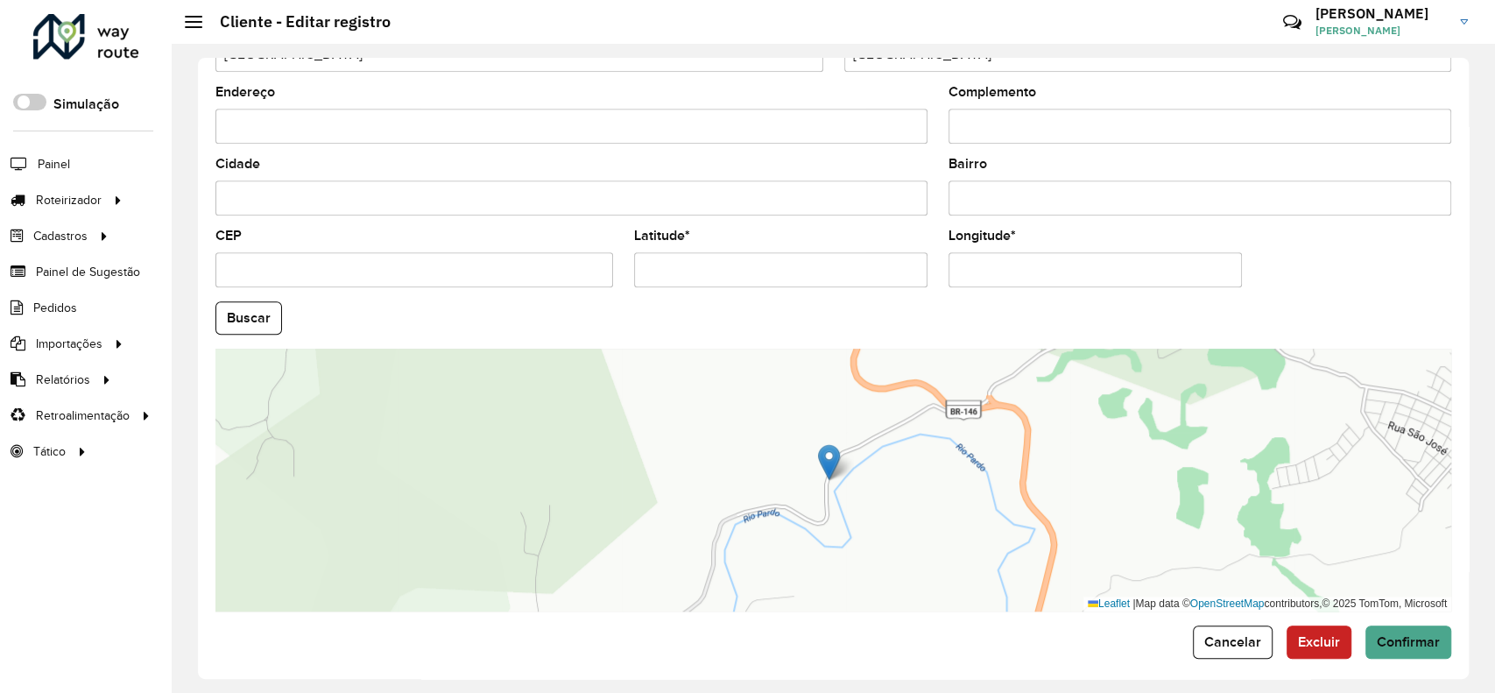
scroll to position [610, 0]
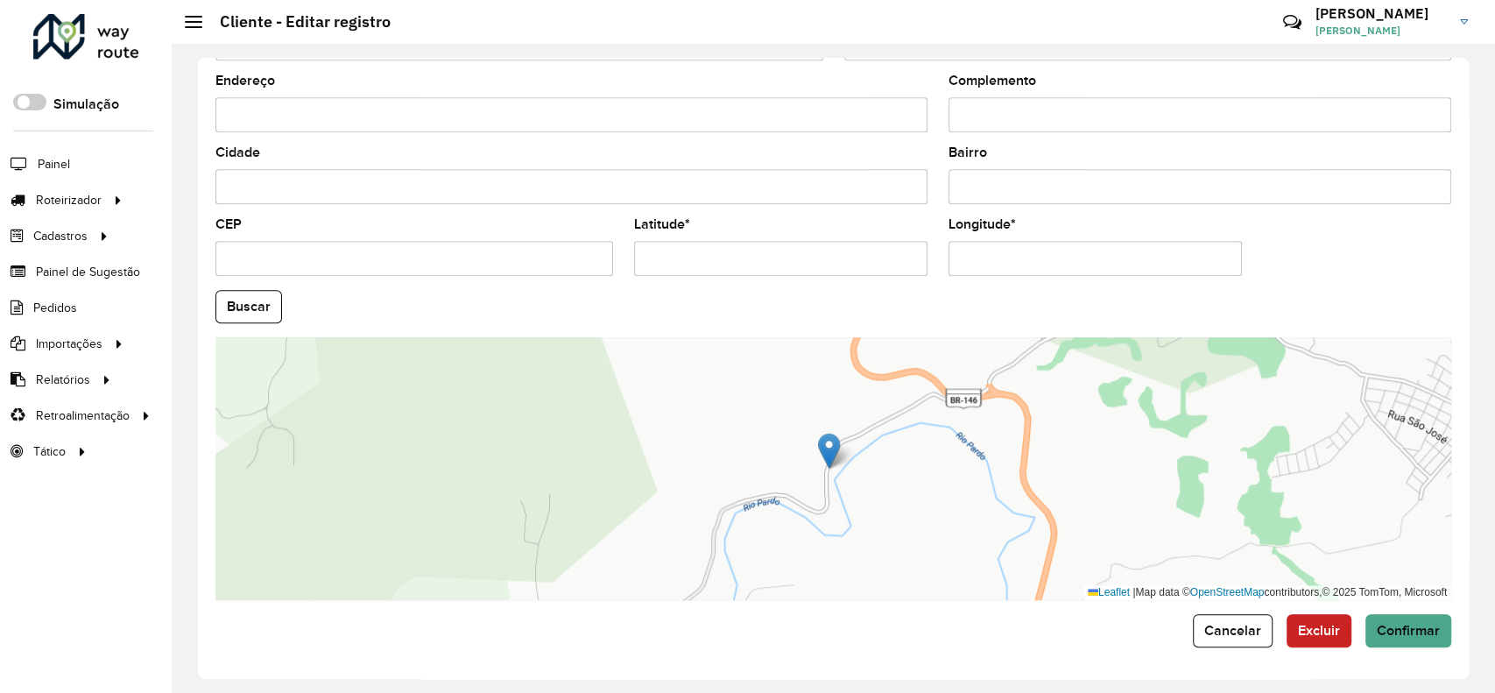
click at [573, 396] on div "Leaflet | Map data © OpenStreetMap contributors,© 2025 TomTom, Microsoft" at bounding box center [833, 468] width 1236 height 263
click at [588, 404] on div "Leaflet | Map data © OpenStreetMap contributors,© 2025 TomTom, Microsoft" at bounding box center [833, 468] width 1236 height 263
drag, startPoint x: 743, startPoint y: 261, endPoint x: 735, endPoint y: 248, distance: 15.3
click at [735, 248] on input "Latitude *" at bounding box center [780, 258] width 293 height 35
click at [821, 264] on input "Latitude *" at bounding box center [780, 258] width 293 height 35
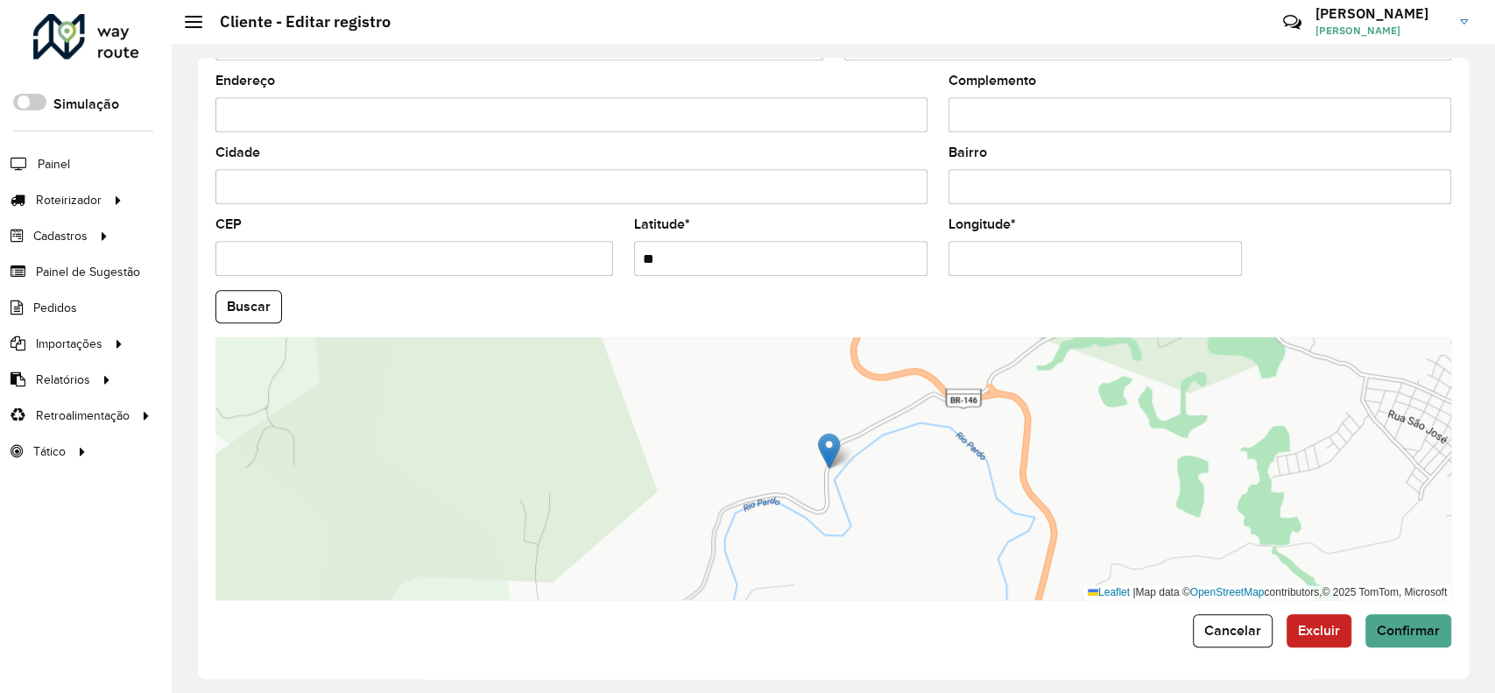
type input "*"
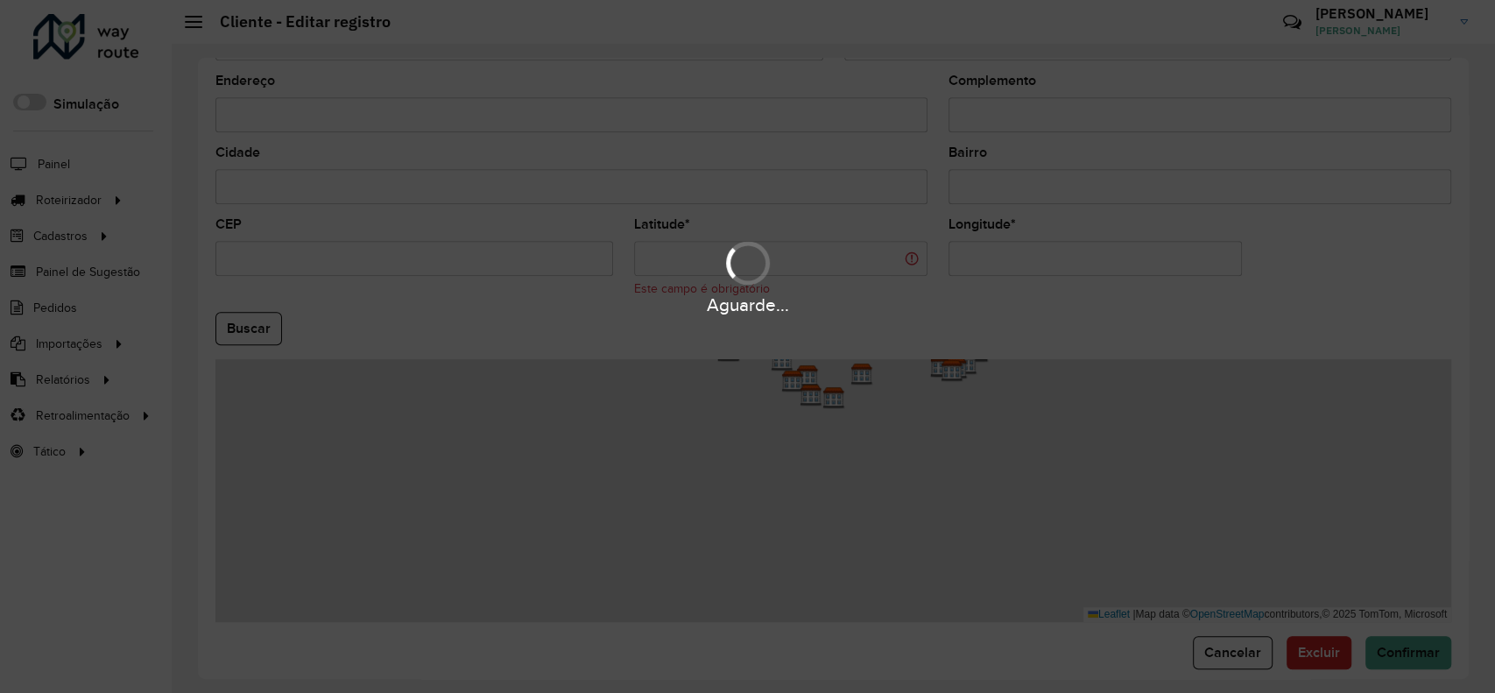
click at [1107, 282] on hb-app "Aguarde... Pop-up bloqueado! Seu navegador bloqueou automáticamente a abertura …" at bounding box center [747, 346] width 1495 height 693
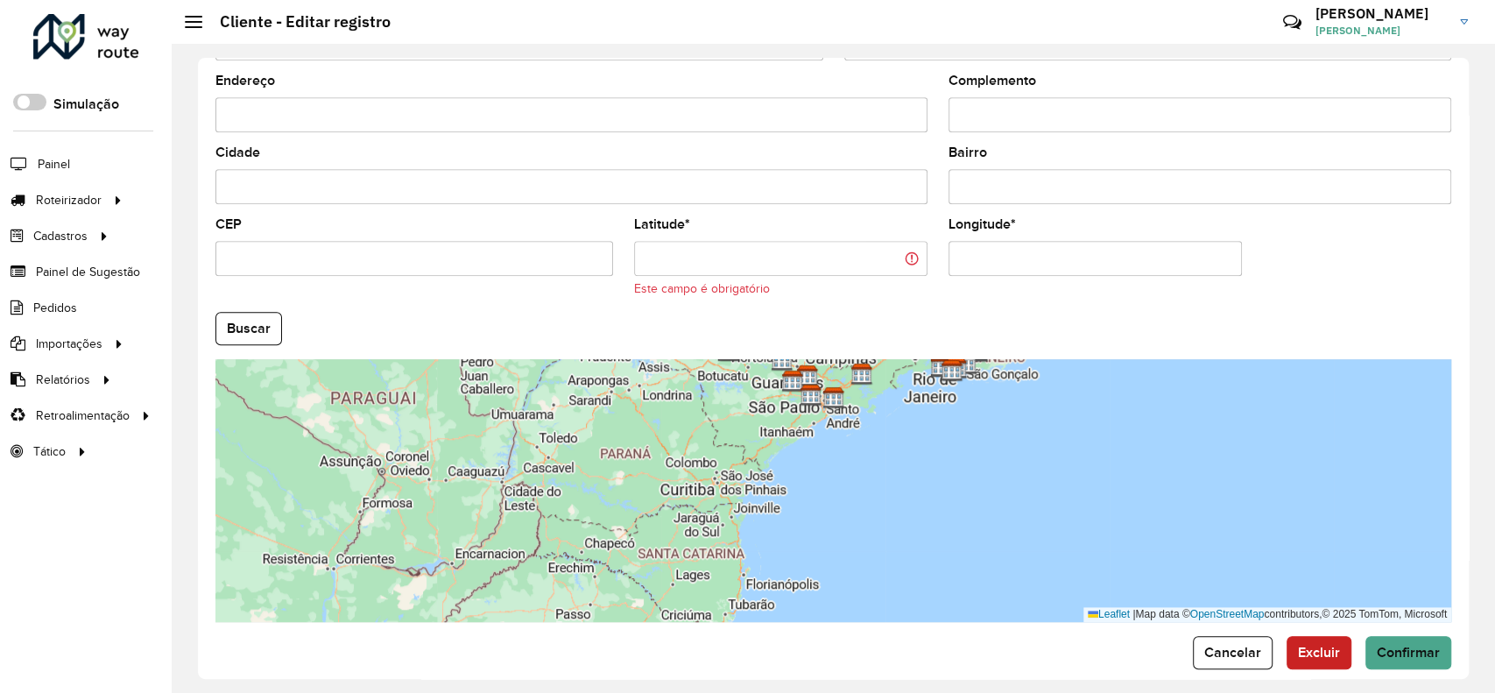
click at [1093, 263] on input "Longitude *" at bounding box center [1094, 258] width 293 height 35
type input "*"
click at [231, 321] on hb-app "Aguarde... Pop-up bloqueado! Seu navegador bloqueou automáticamente a abertura …" at bounding box center [747, 346] width 1495 height 693
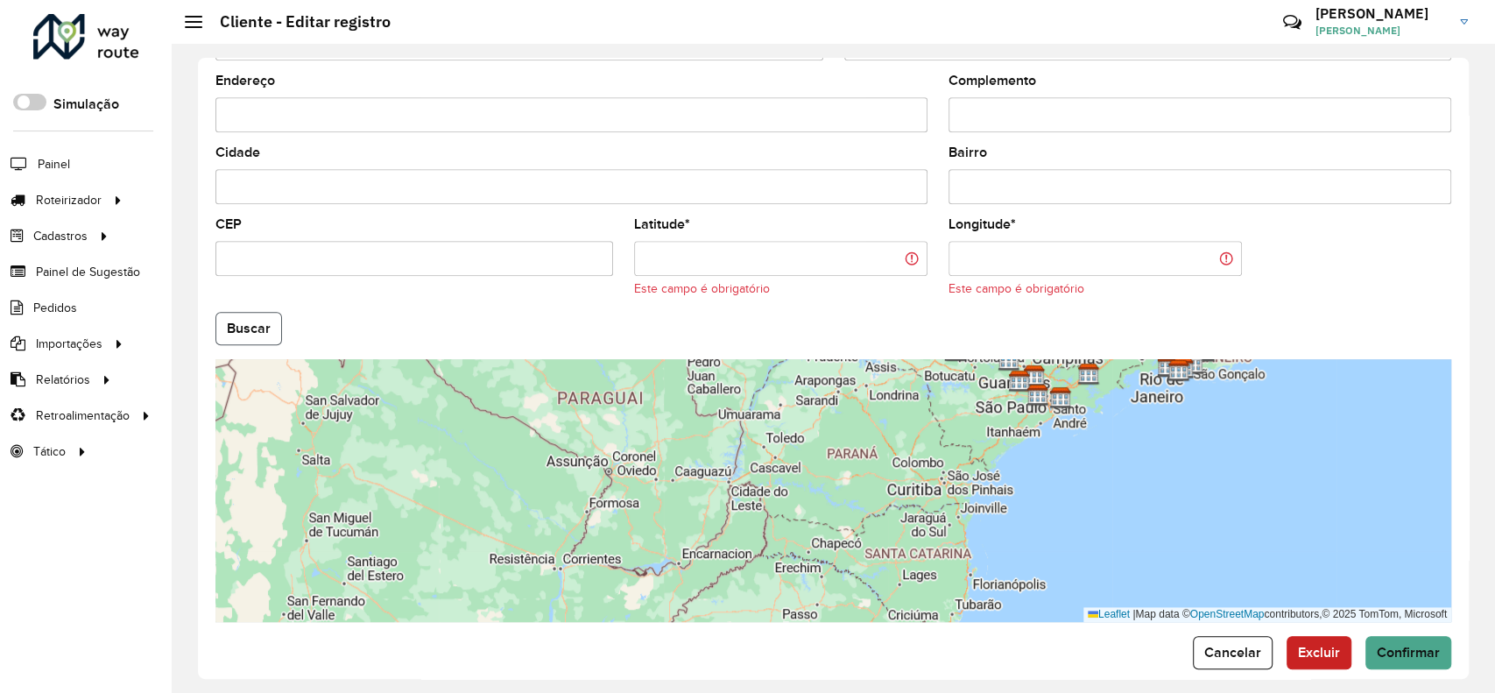
click at [231, 321] on button "Buscar" at bounding box center [248, 328] width 67 height 33
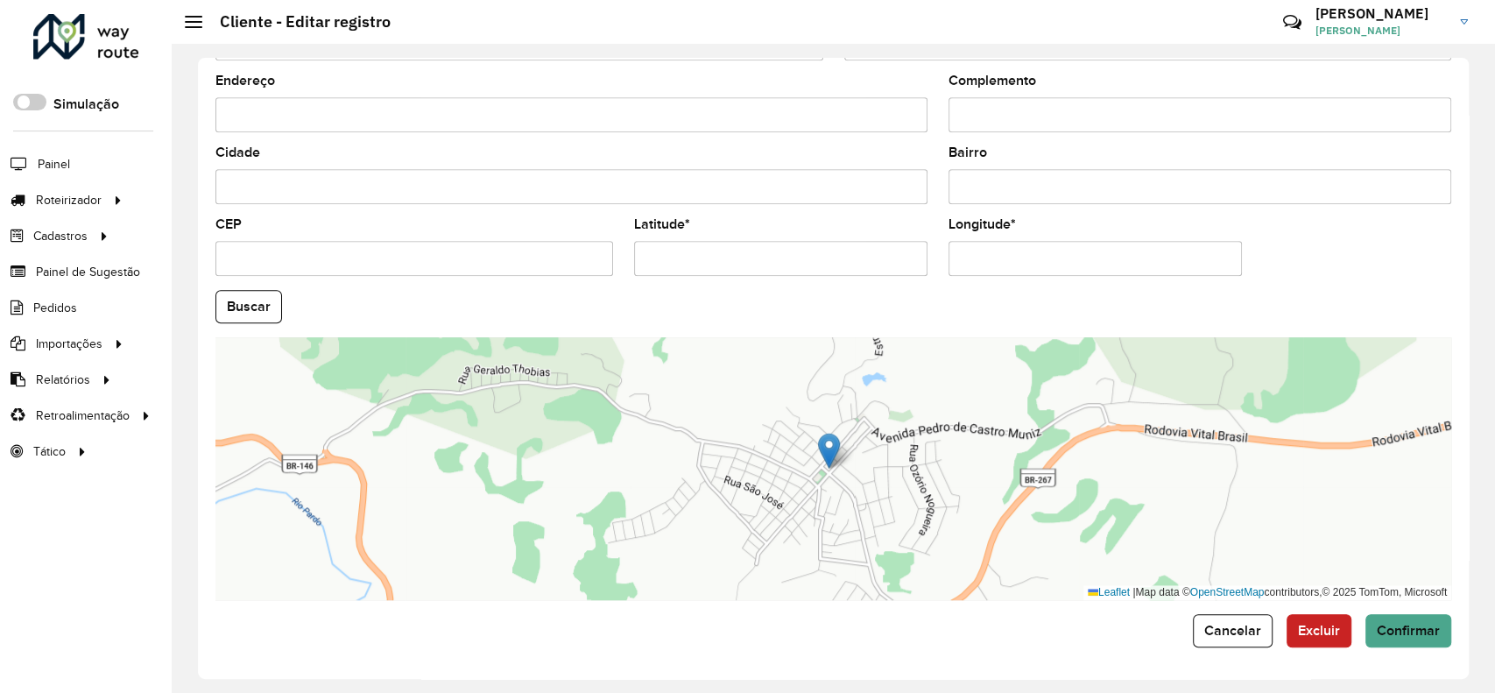
click at [736, 349] on div "Leaflet | Map data © OpenStreetMap contributors,© 2025 TomTom, Microsoft" at bounding box center [833, 468] width 1236 height 263
click at [1387, 630] on span "Confirmar" at bounding box center [1408, 630] width 63 height 15
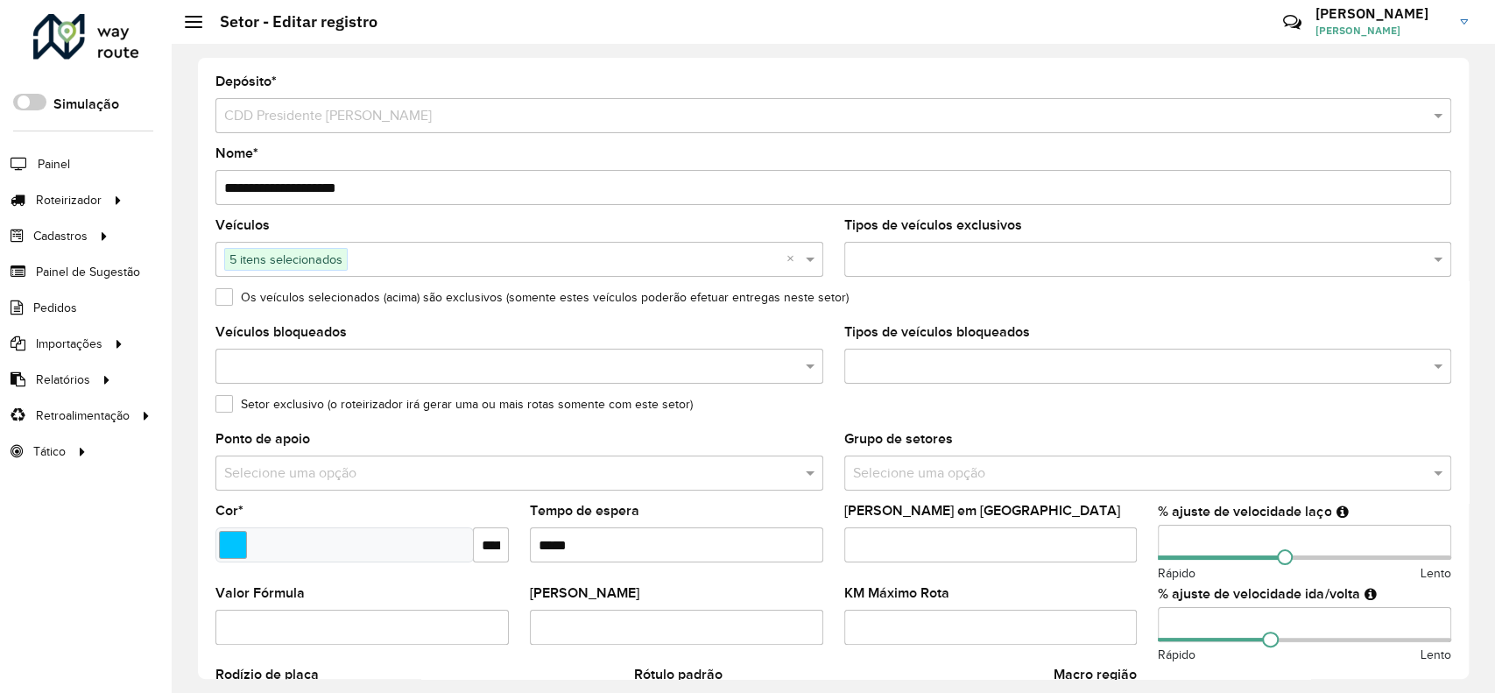
scroll to position [110, 0]
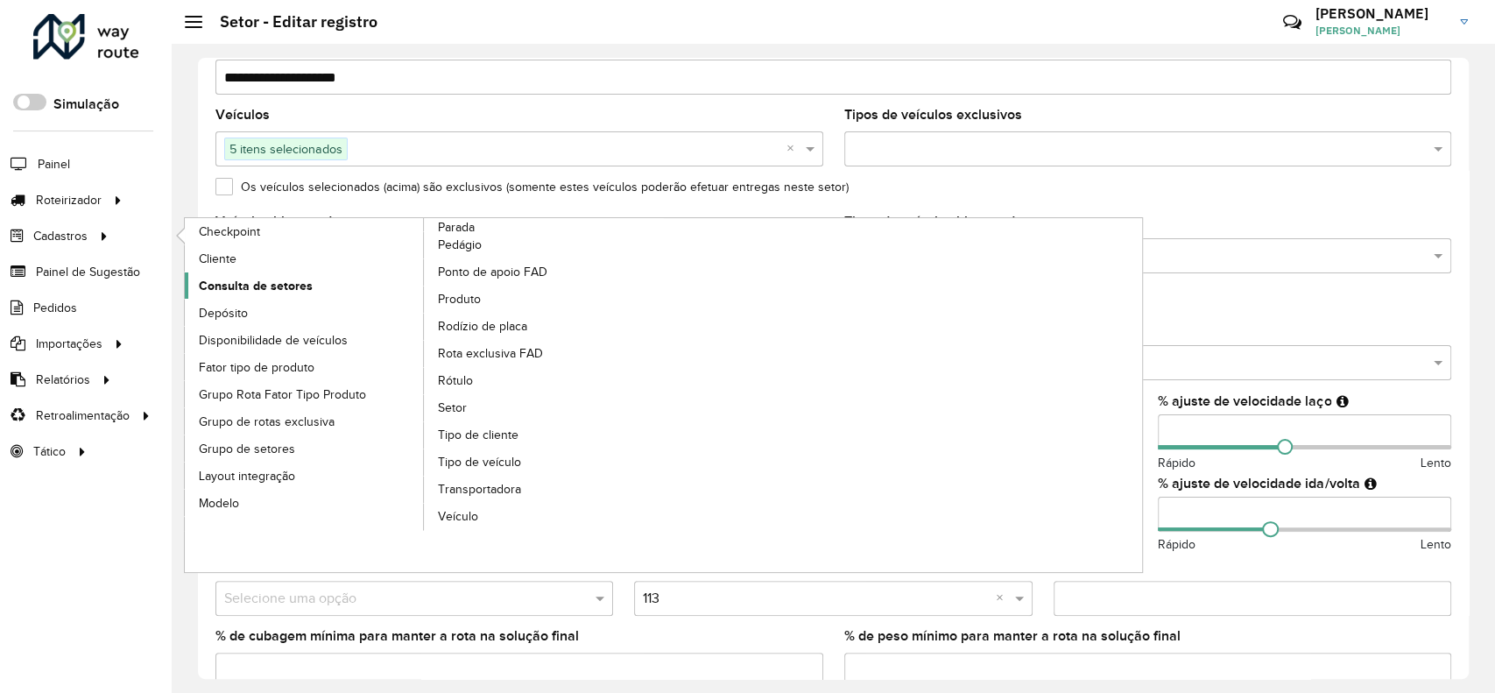
click at [221, 291] on span "Consulta de setores" at bounding box center [256, 286] width 114 height 18
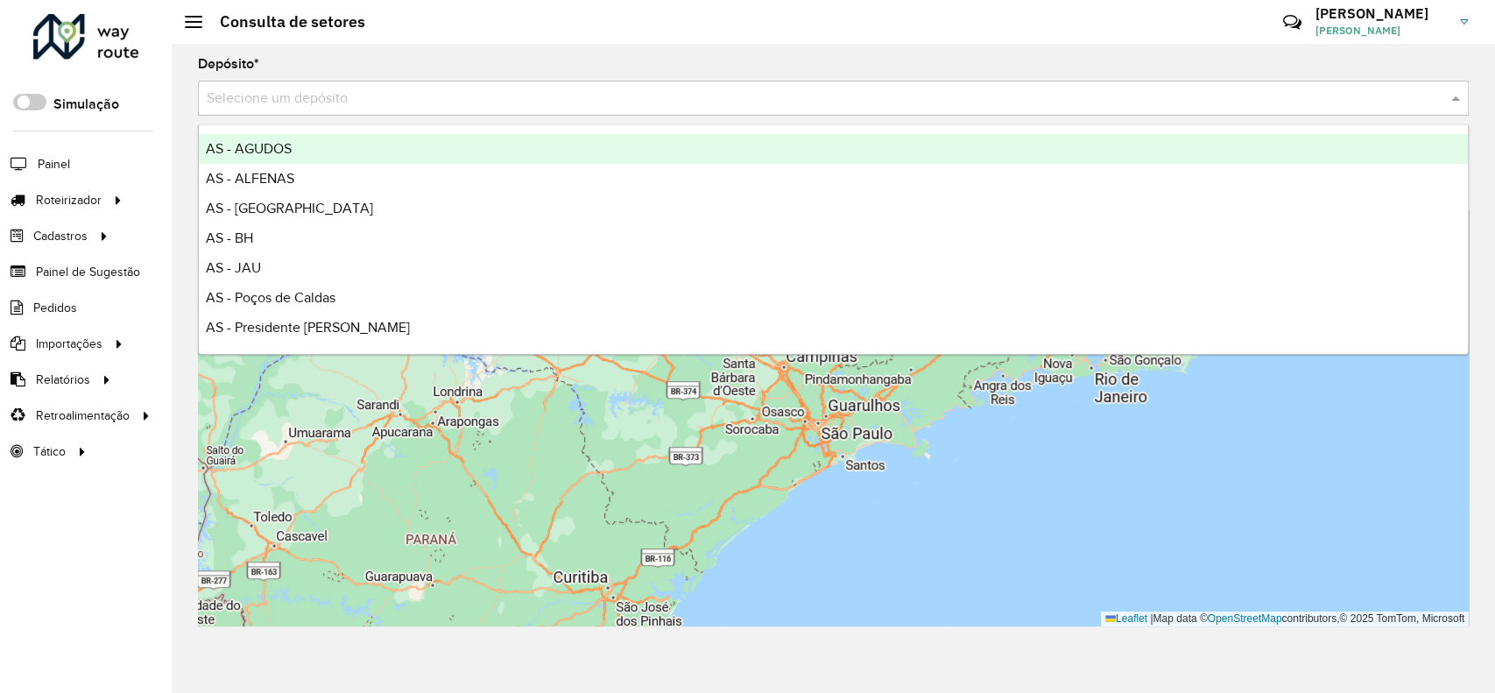
click at [484, 105] on input "text" at bounding box center [816, 98] width 1218 height 21
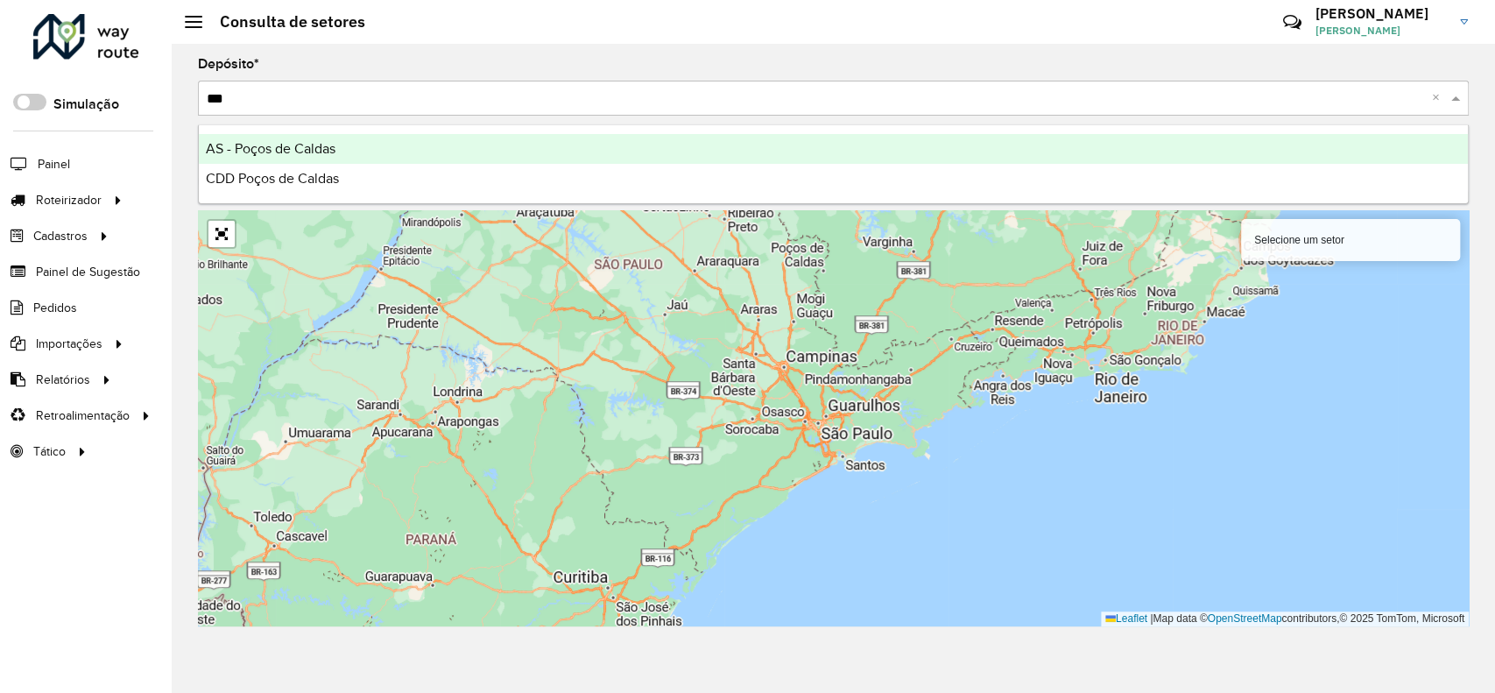
type input "****"
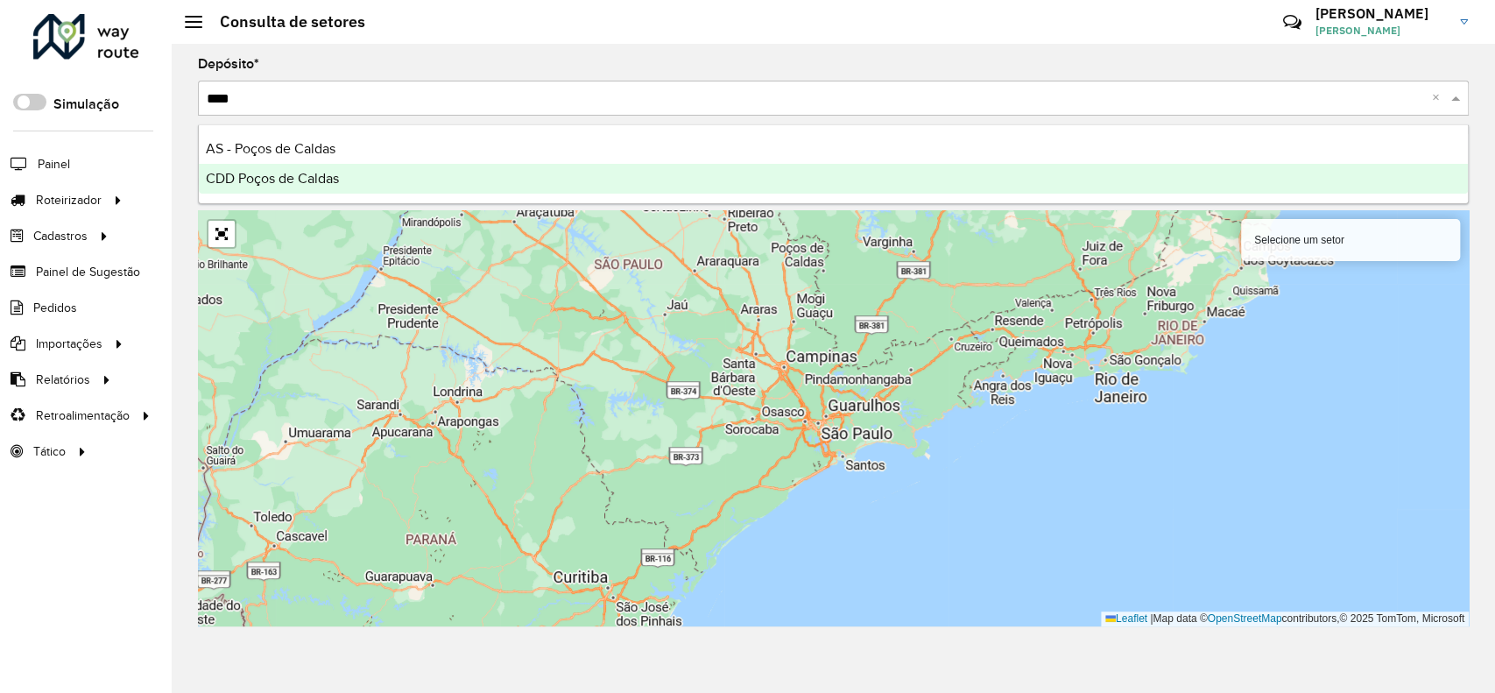
click at [439, 188] on div "CDD Poços de Caldas" at bounding box center [833, 179] width 1269 height 30
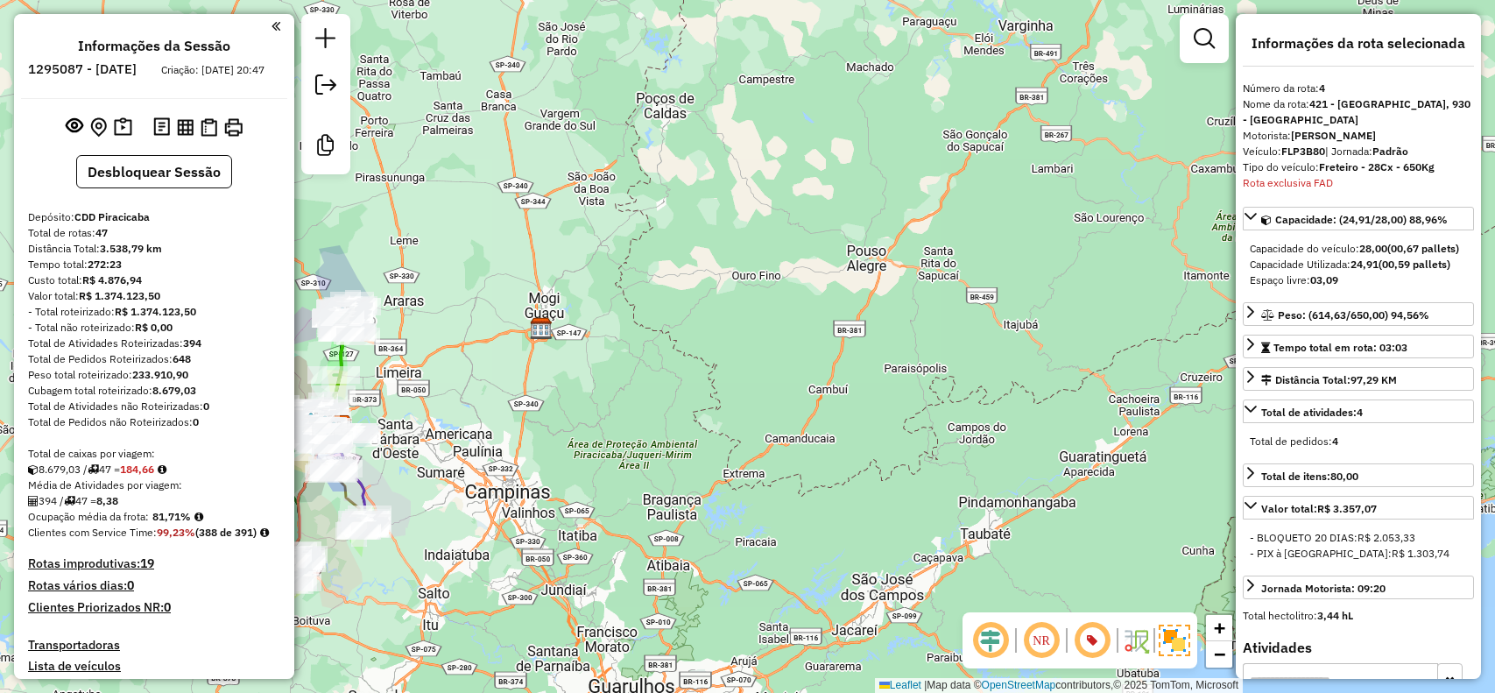
select select "**********"
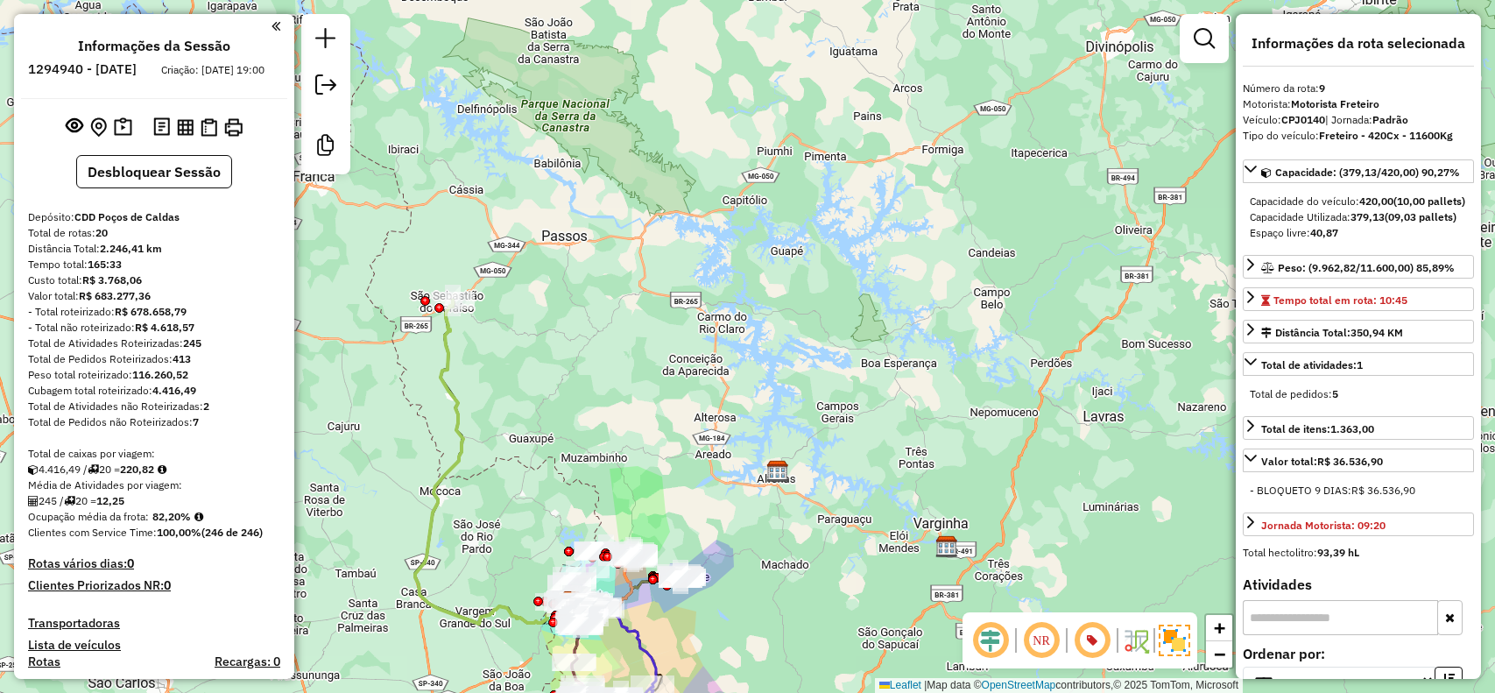
select select "*********"
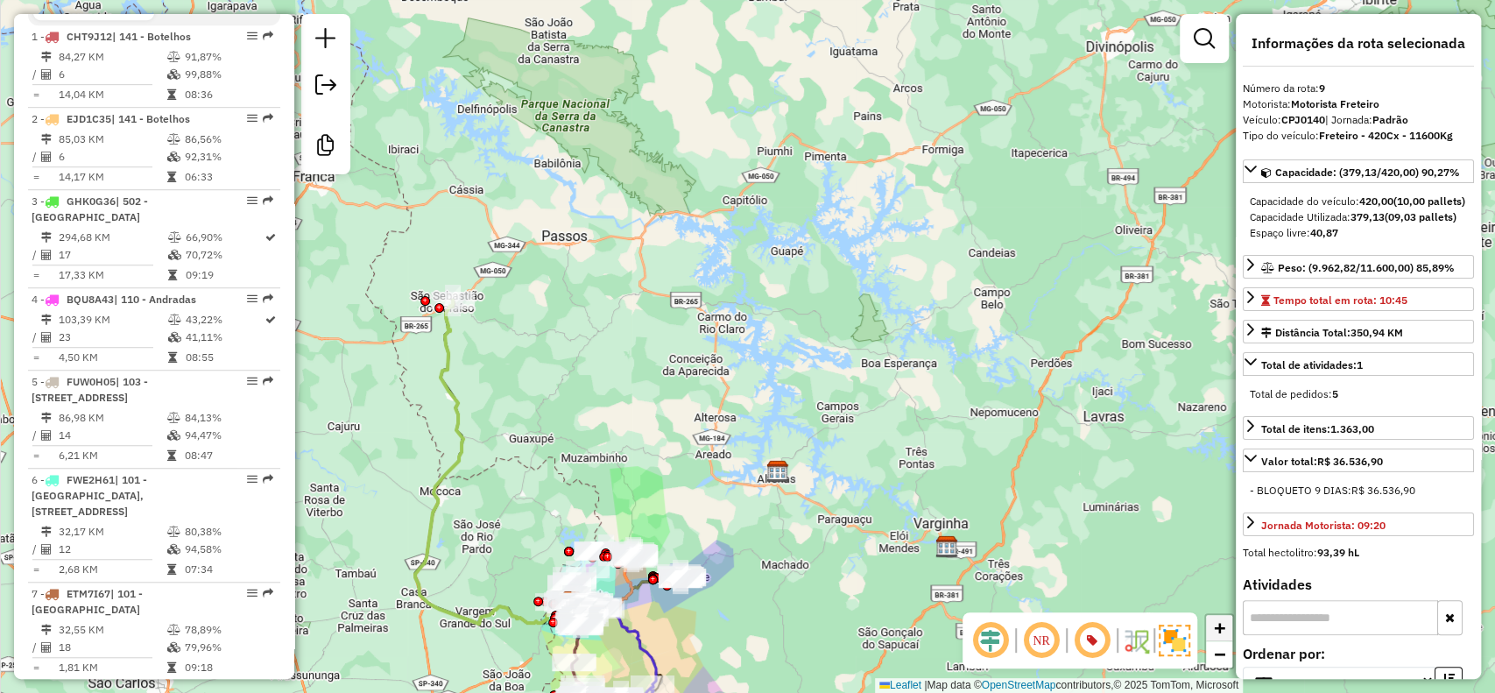
click at [1214, 629] on span "+" at bounding box center [1219, 627] width 11 height 22
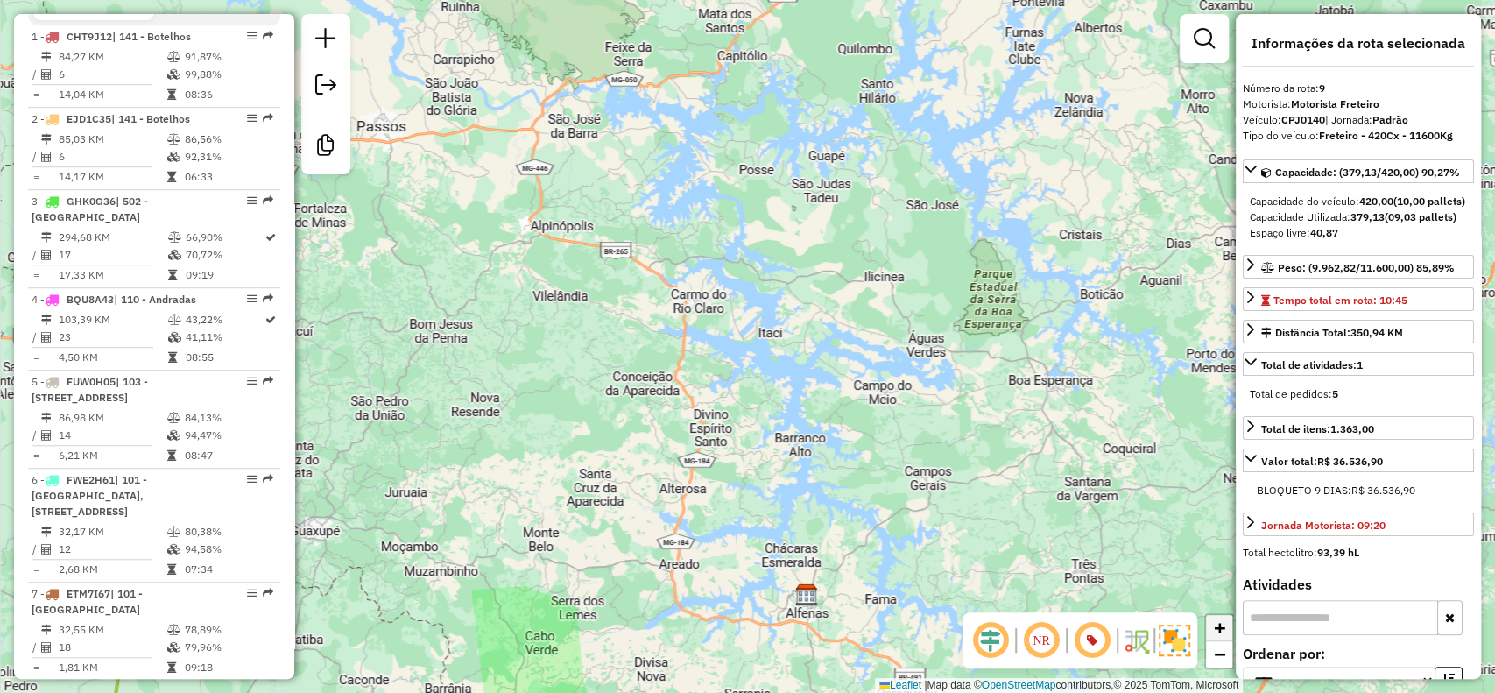
click at [1214, 629] on span "+" at bounding box center [1219, 627] width 11 height 22
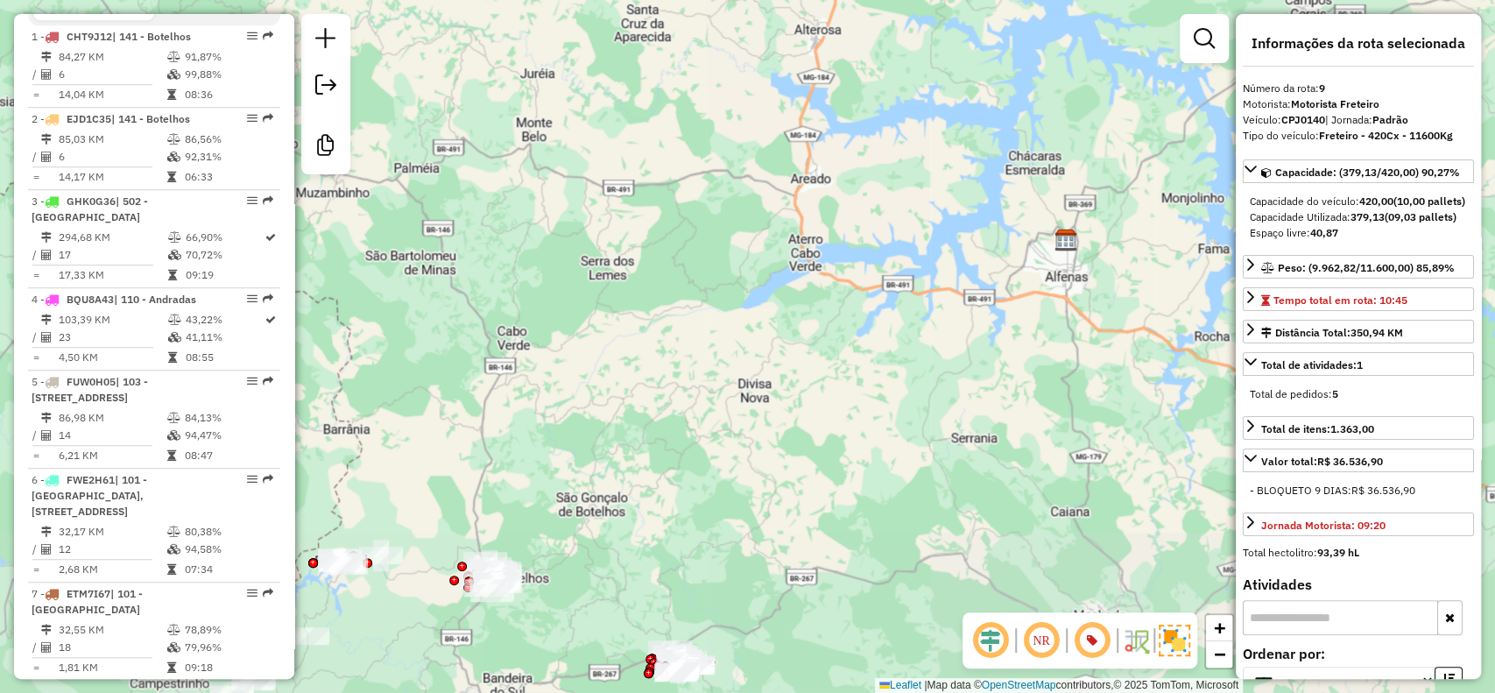
drag, startPoint x: 649, startPoint y: 544, endPoint x: 834, endPoint y: -53, distance: 624.3
click at [834, 0] on html "Aguarde... Pop-up bloqueado! Seu navegador bloqueou automáticamente a abertura …" at bounding box center [747, 346] width 1495 height 693
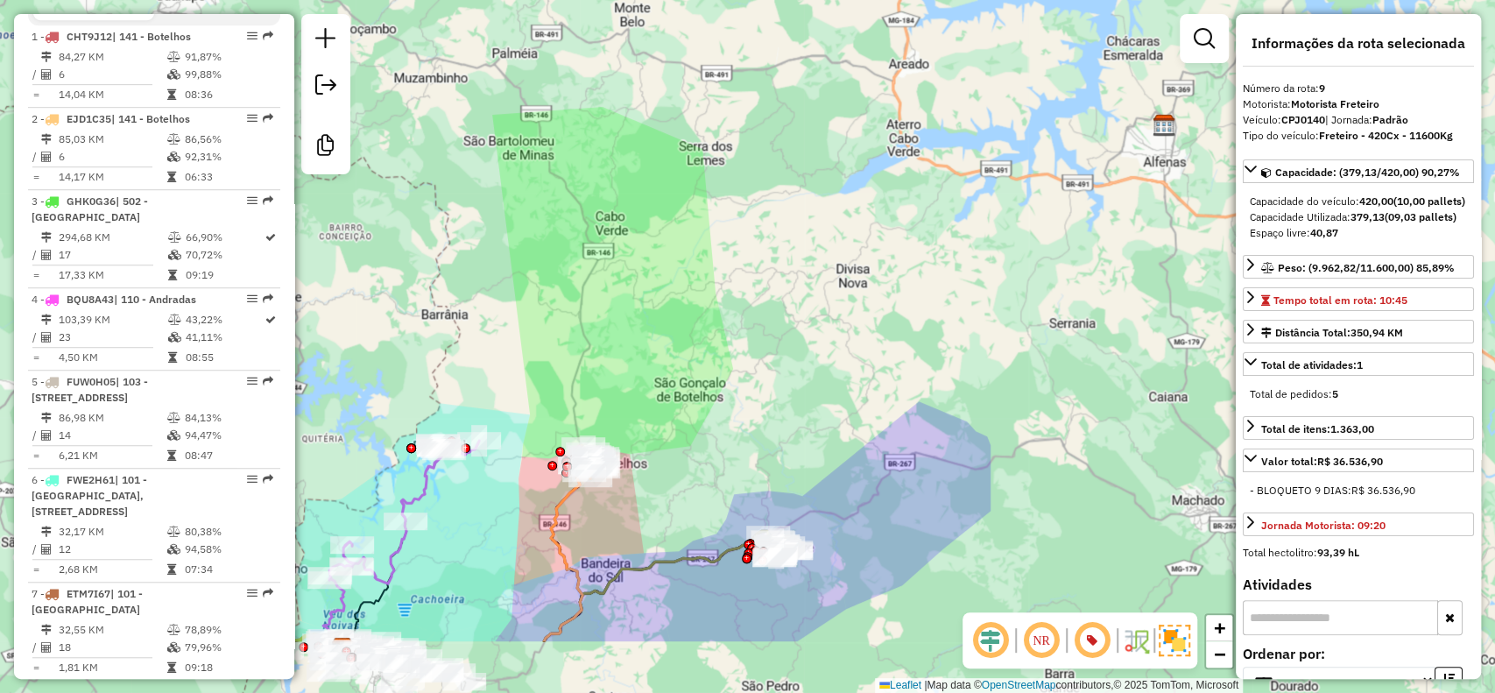
drag, startPoint x: 531, startPoint y: 464, endPoint x: 700, endPoint y: 277, distance: 252.3
click at [650, 336] on div "Janela de atendimento Grade de atendimento Capacidade Transportadoras Veículos …" at bounding box center [747, 346] width 1495 height 693
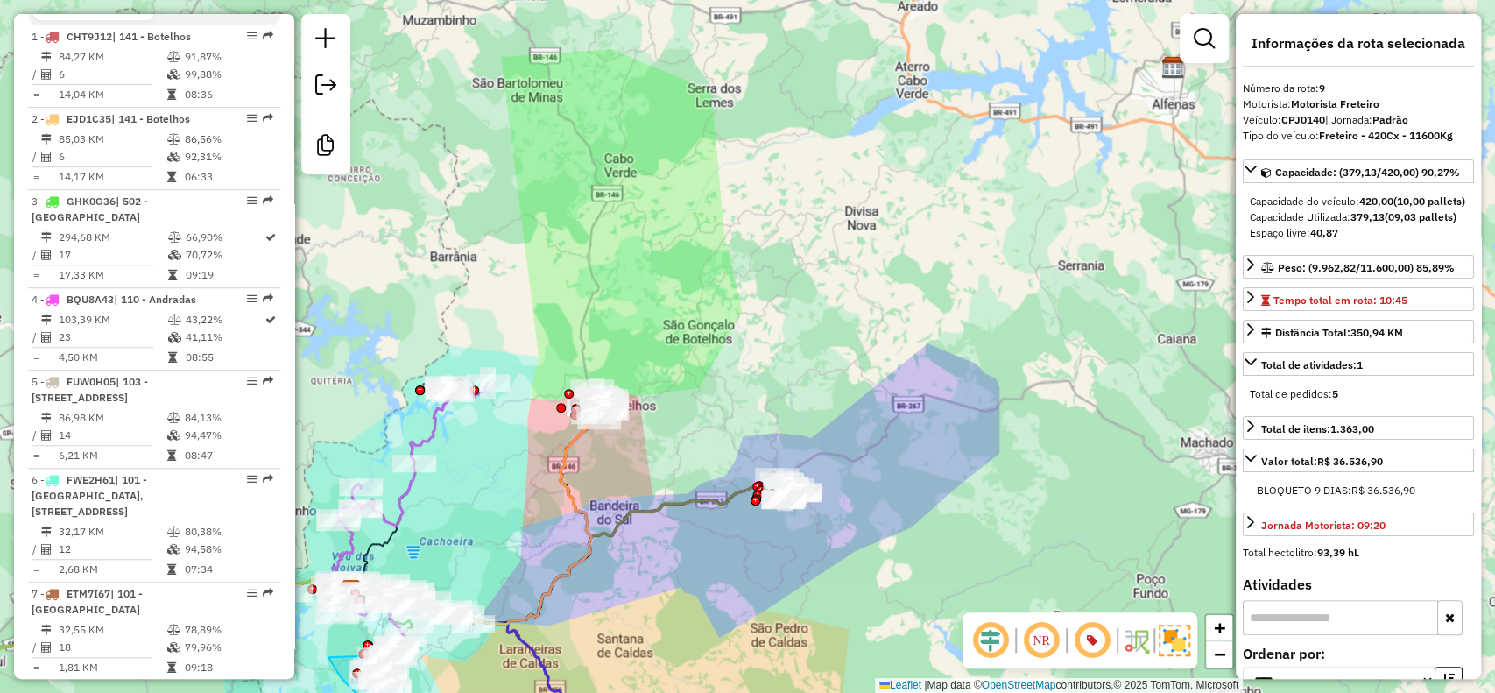
drag, startPoint x: 571, startPoint y: 425, endPoint x: 570, endPoint y: 371, distance: 53.4
click at [570, 371] on div "Janela de atendimento Grade de atendimento Capacidade Transportadoras Veículos …" at bounding box center [747, 346] width 1495 height 693
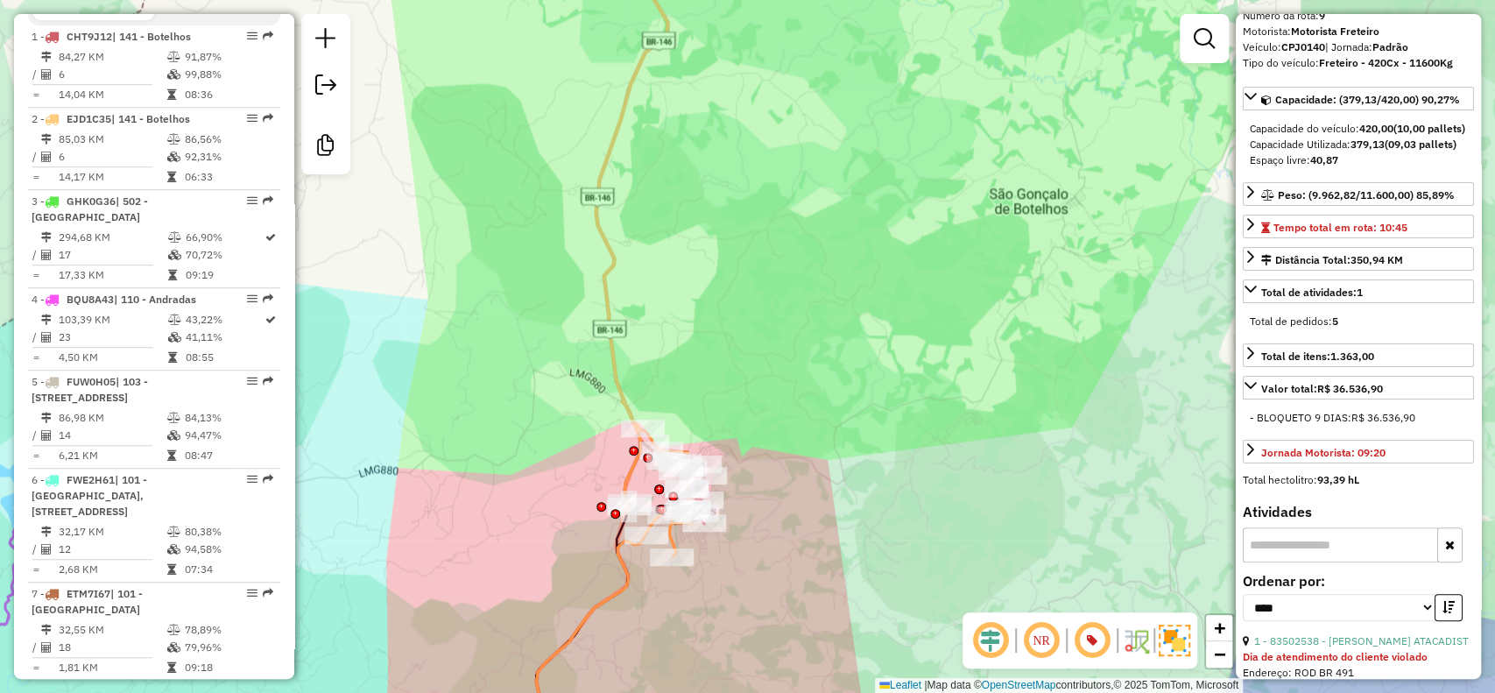
scroll to position [91, 0]
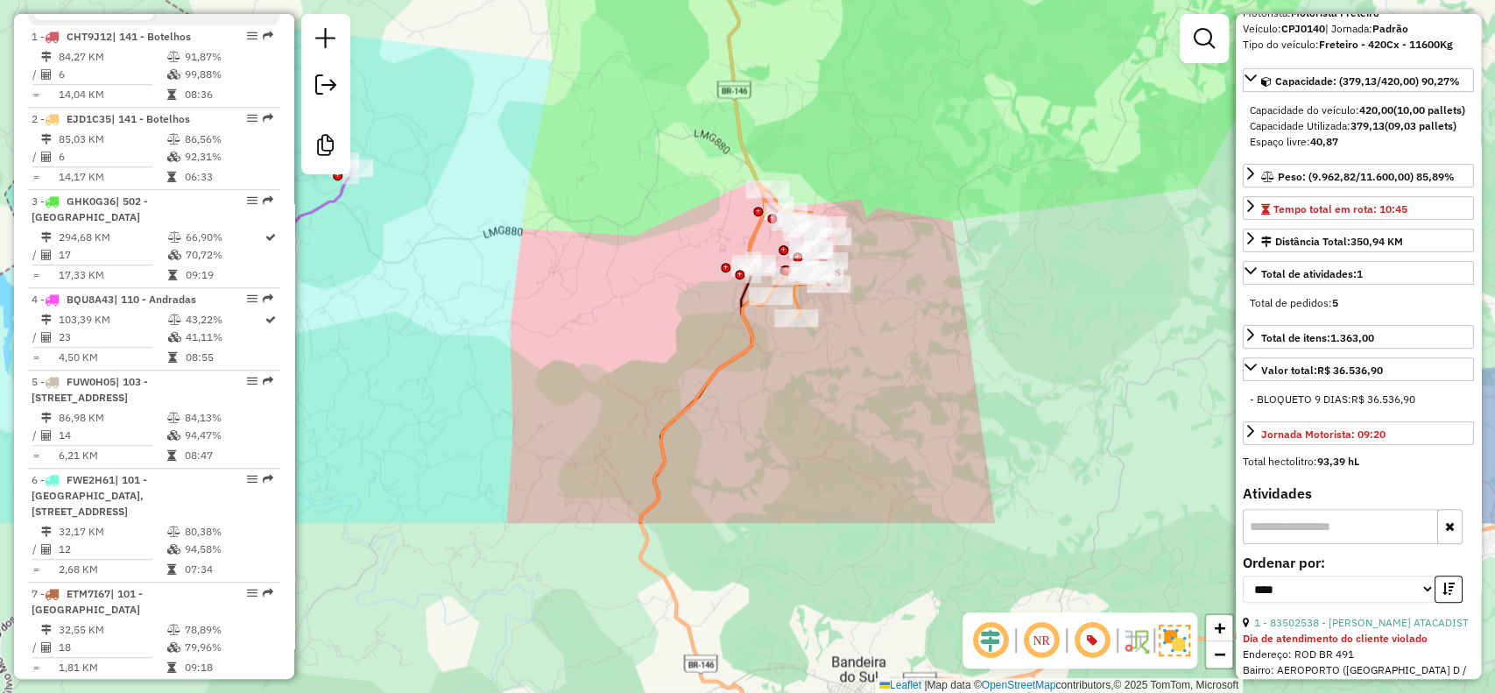
drag, startPoint x: 898, startPoint y: 493, endPoint x: 1023, endPoint y: 249, distance: 274.1
click at [1023, 251] on div "Janela de atendimento Grade de atendimento Capacidade Transportadoras Veículos …" at bounding box center [747, 346] width 1495 height 693
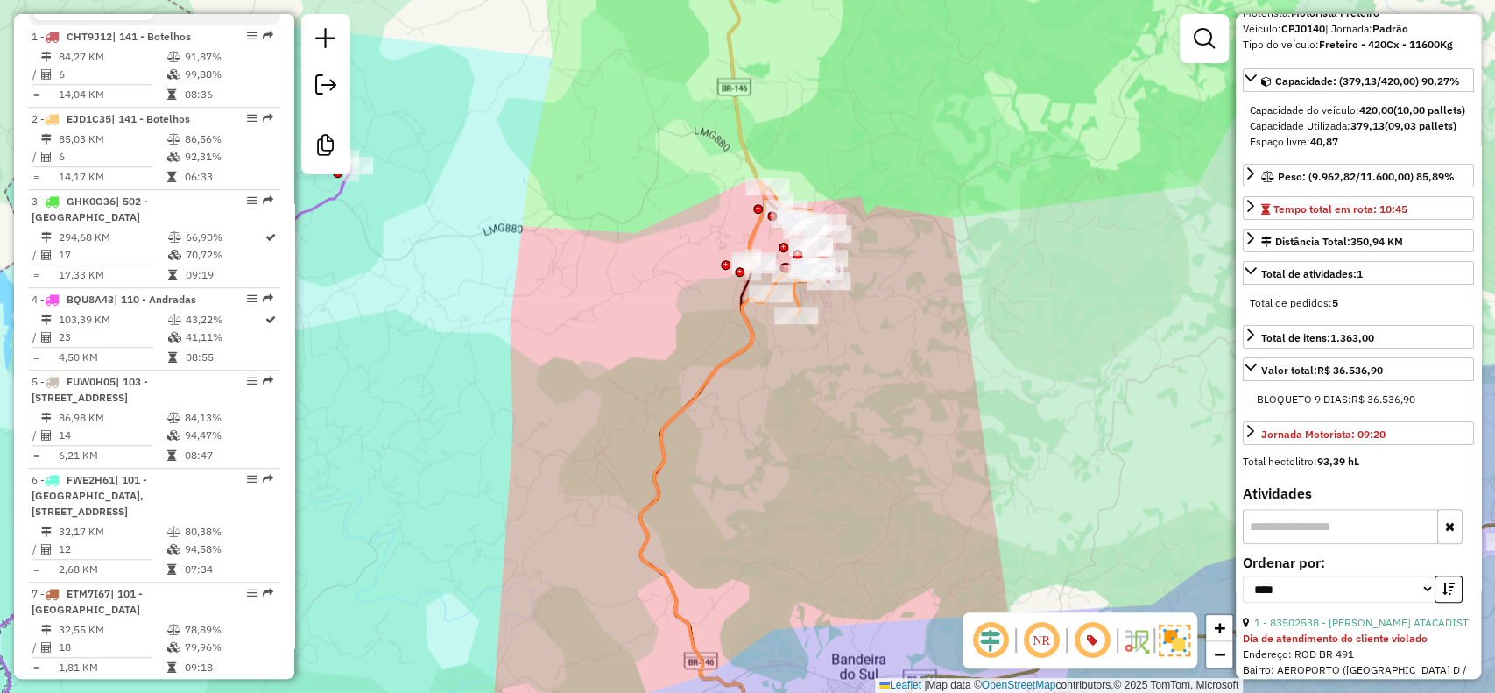
click at [864, 400] on div "Janela de atendimento Grade de atendimento Capacidade Transportadoras Veículos …" at bounding box center [747, 346] width 1495 height 693
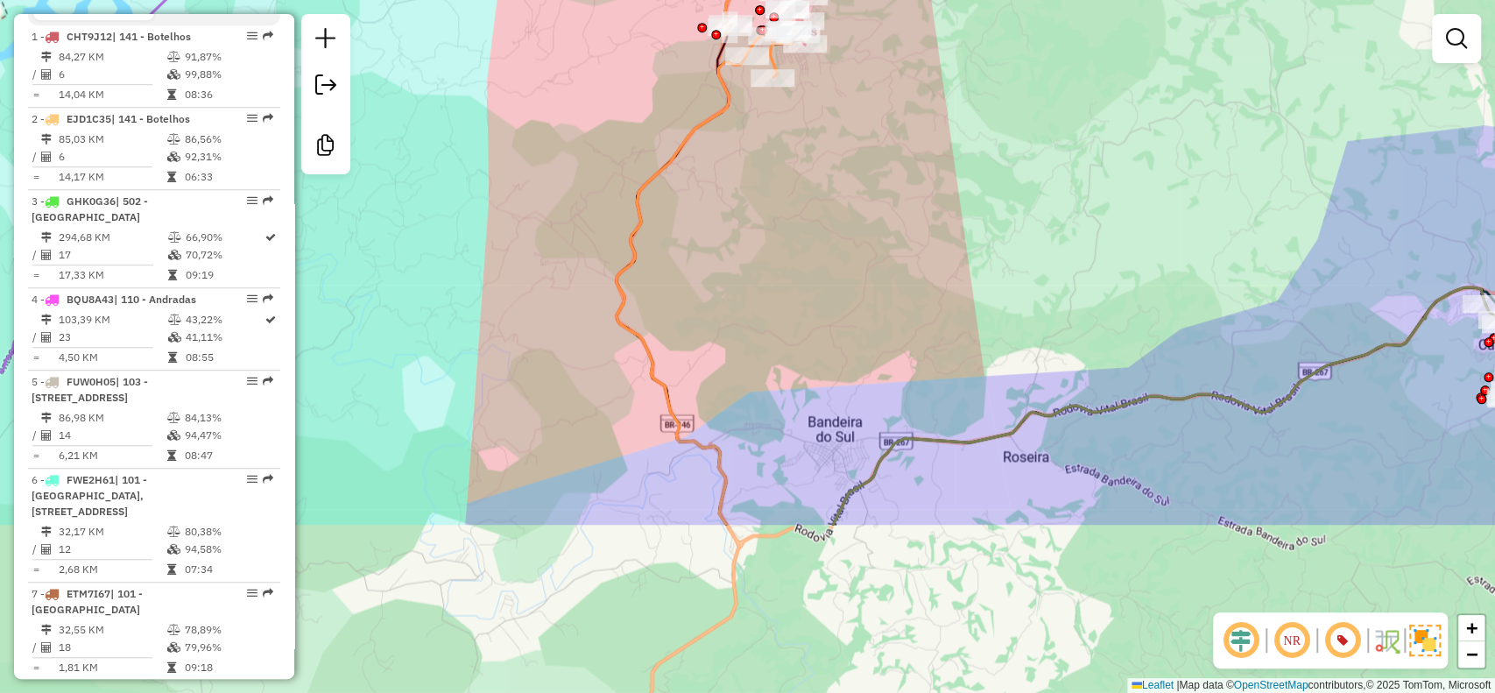
drag, startPoint x: 864, startPoint y: 400, endPoint x: 834, endPoint y: 117, distance: 284.5
click at [834, 131] on div "Janela de atendimento Grade de atendimento Capacidade Transportadoras Veículos …" at bounding box center [747, 346] width 1495 height 693
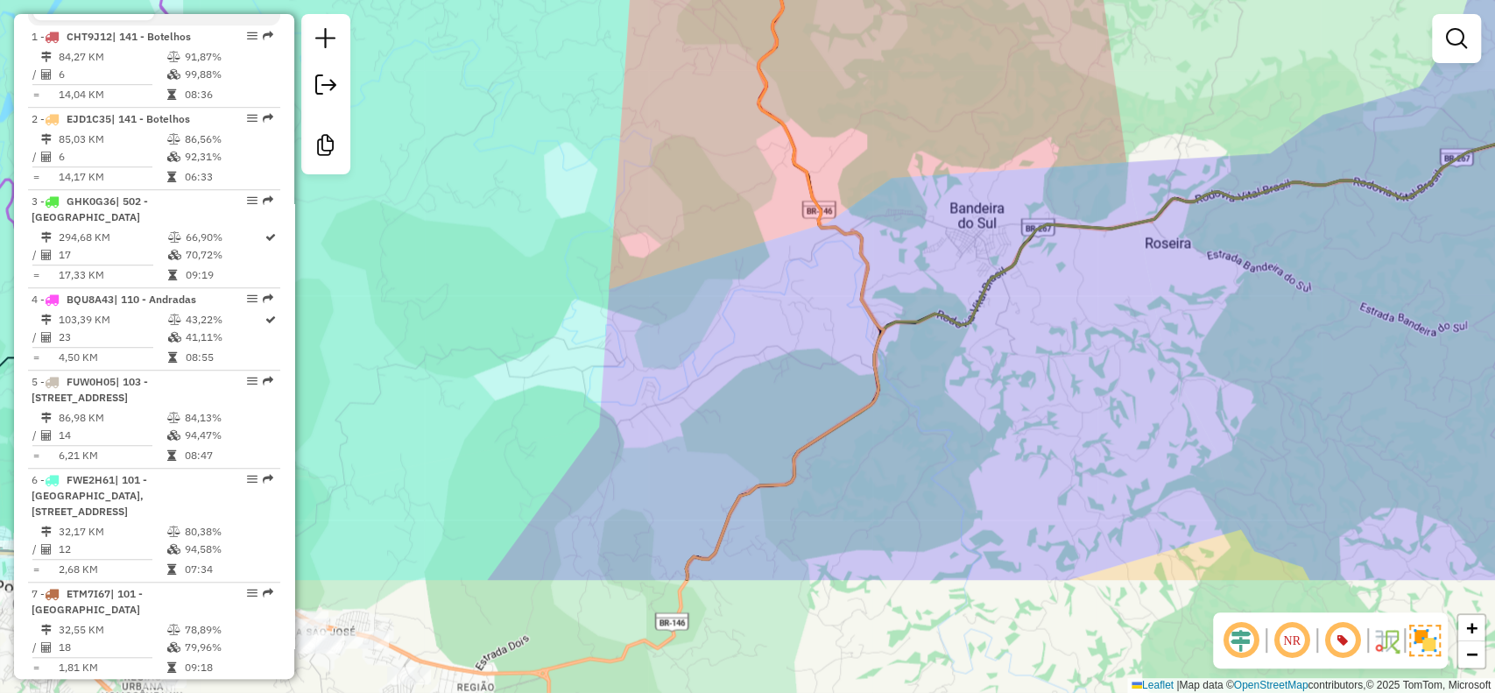
drag, startPoint x: 764, startPoint y: 326, endPoint x: 894, endPoint y: 159, distance: 210.9
click at [894, 159] on div "Janela de atendimento Grade de atendimento Capacidade Transportadoras Veículos …" at bounding box center [747, 346] width 1495 height 693
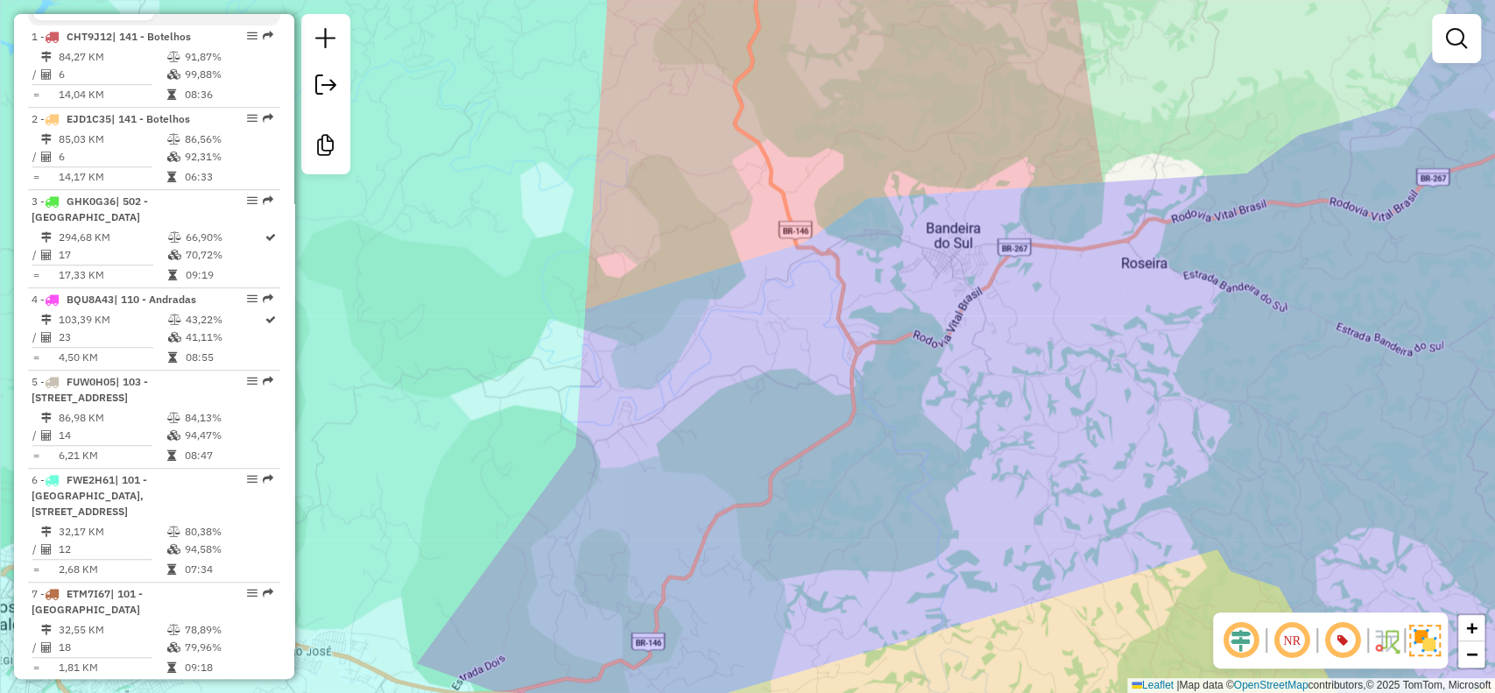
click at [747, 527] on div "Janela de atendimento Grade de atendimento Capacidade Transportadoras Veículos …" at bounding box center [747, 346] width 1495 height 693
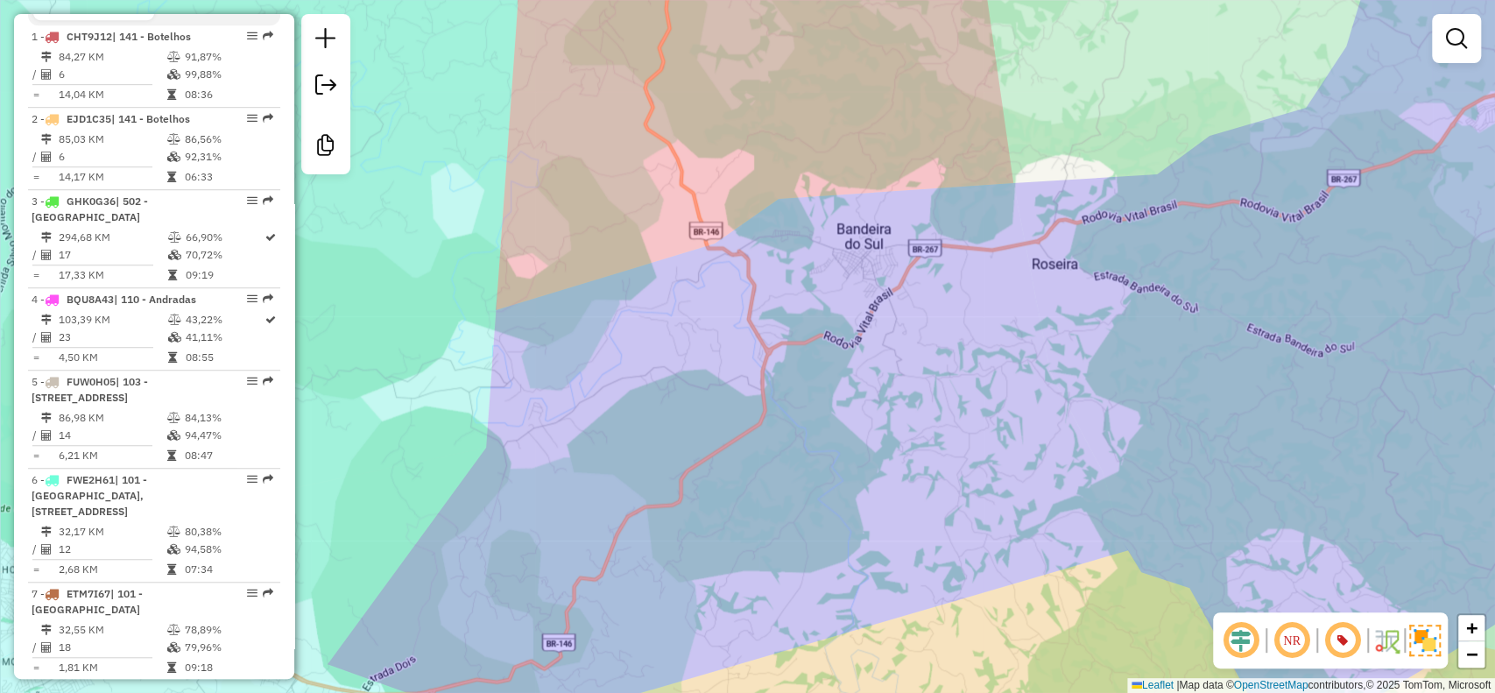
drag, startPoint x: 895, startPoint y: 487, endPoint x: 767, endPoint y: 448, distance: 133.5
click at [767, 448] on div "Janela de atendimento Grade de atendimento Capacidade Transportadoras Veículos …" at bounding box center [747, 346] width 1495 height 693
